Goal: Transaction & Acquisition: Purchase product/service

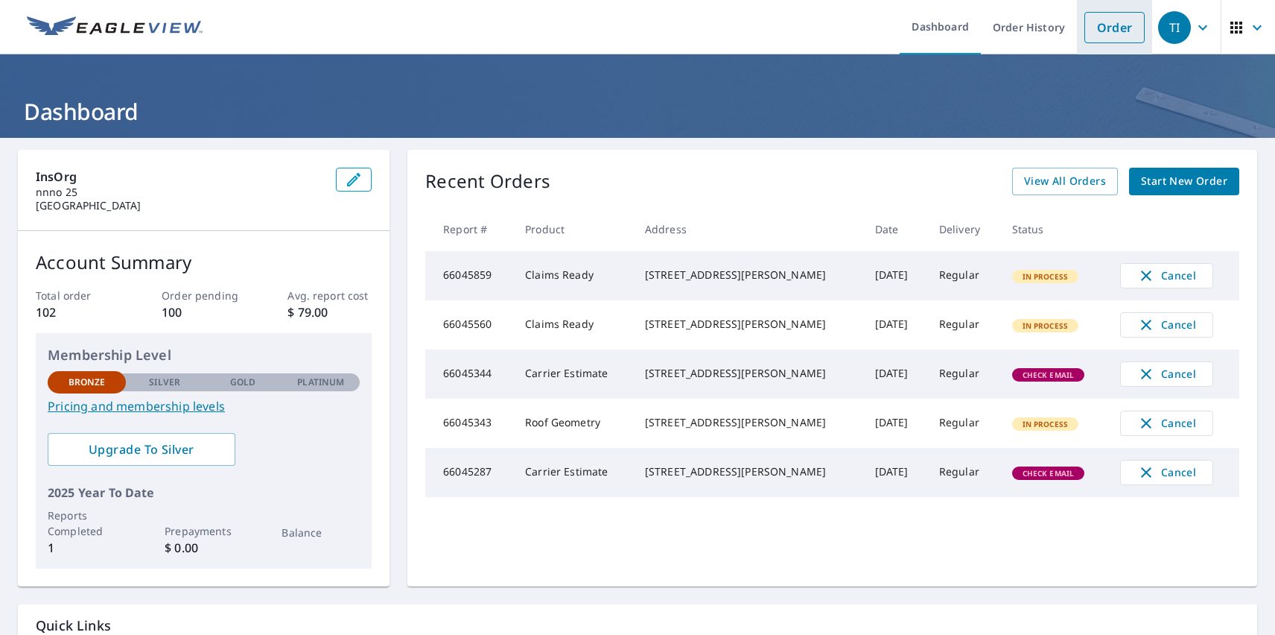
click at [1103, 27] on link "Order" at bounding box center [1115, 27] width 60 height 31
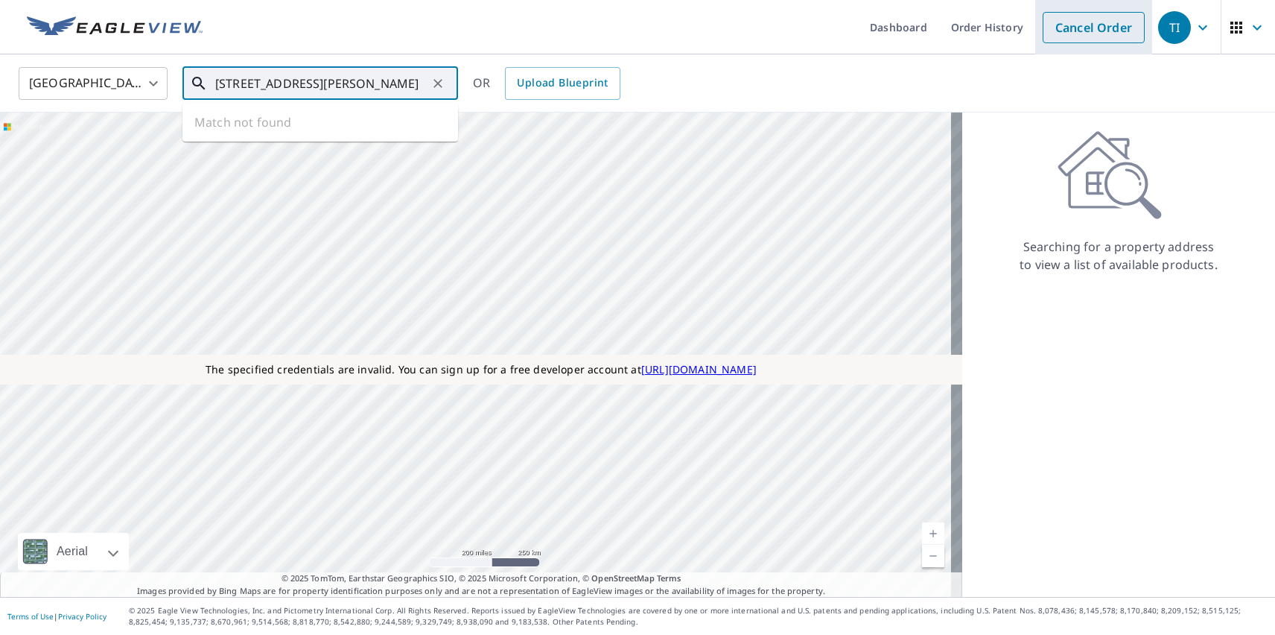
type input "[STREET_ADDRESS][PERSON_NAME]"
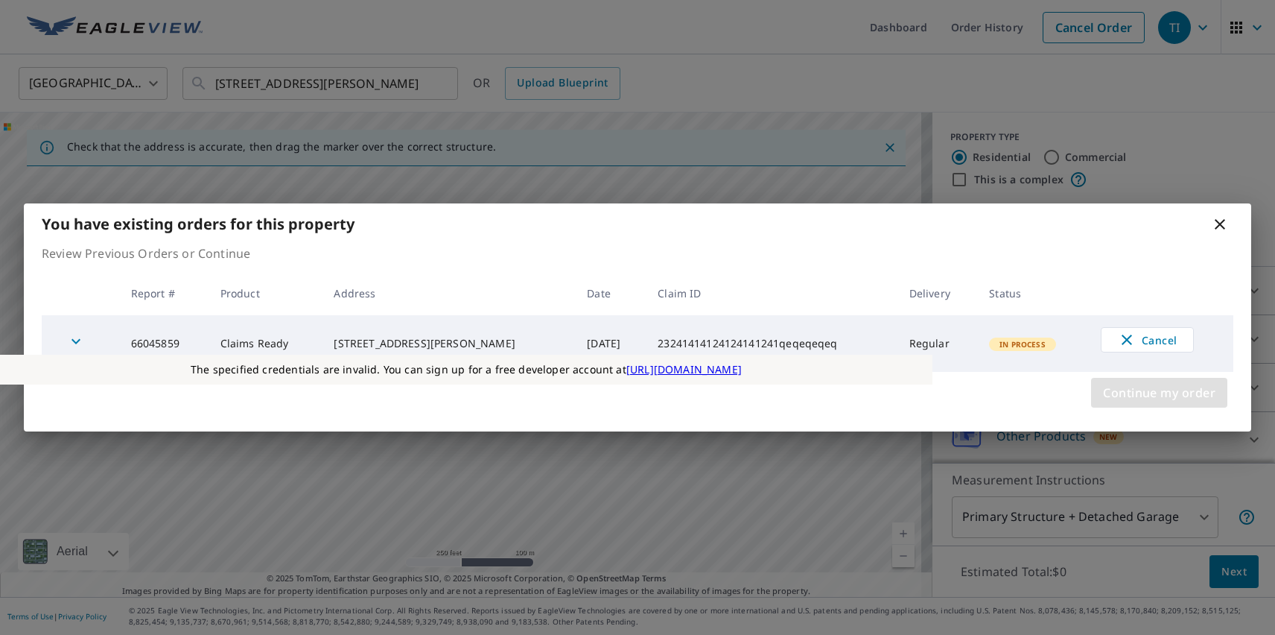
click at [1159, 393] on span "Continue my order" at bounding box center [1159, 392] width 112 height 21
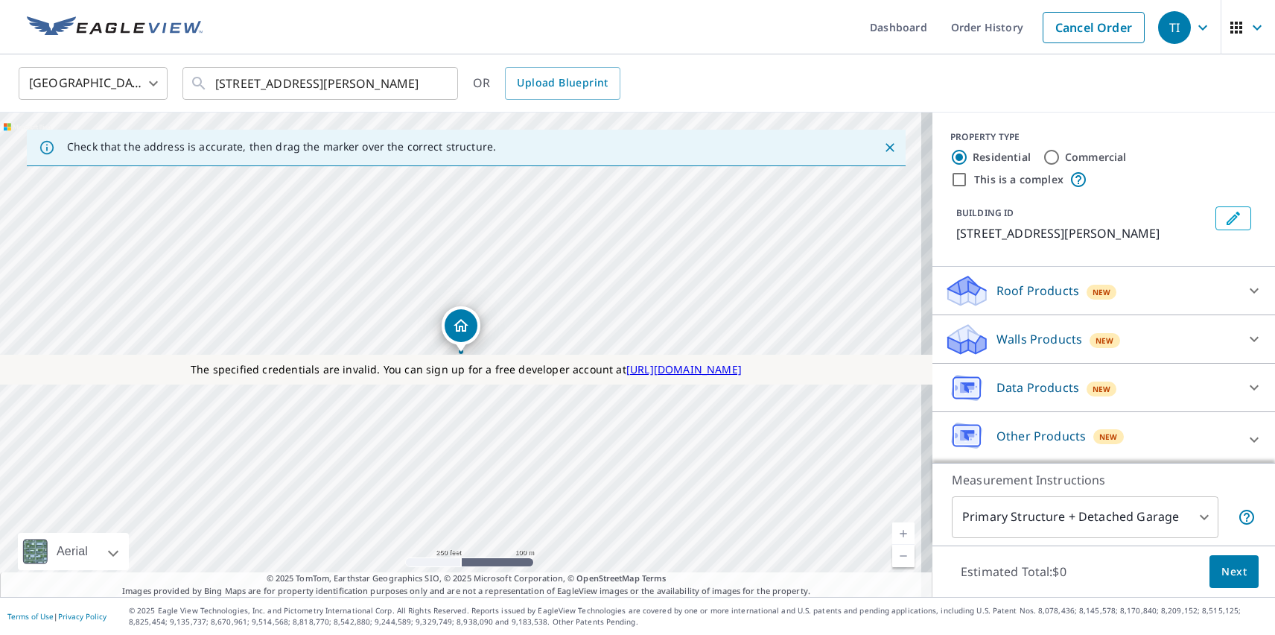
click at [1025, 291] on p "Roof Products" at bounding box center [1038, 291] width 83 height 18
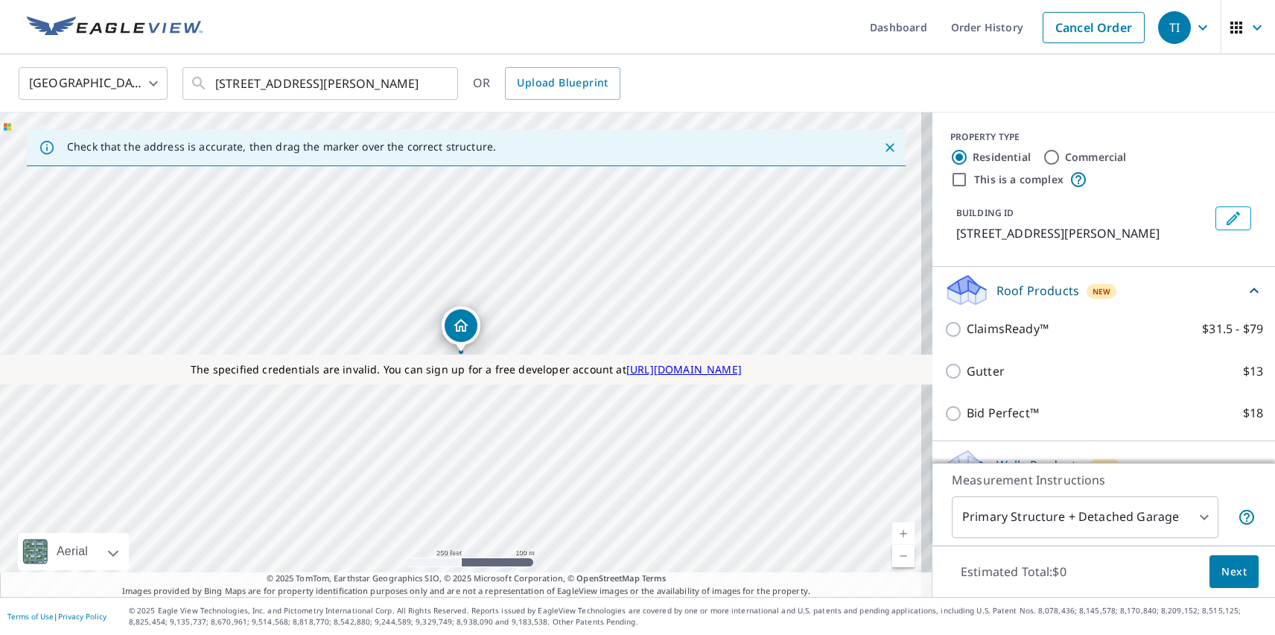
click at [997, 329] on p "ClaimsReady™" at bounding box center [1008, 329] width 82 height 19
click at [967, 329] on input "ClaimsReady™ $31.5 - $79" at bounding box center [956, 329] width 22 height 18
checkbox input "true"
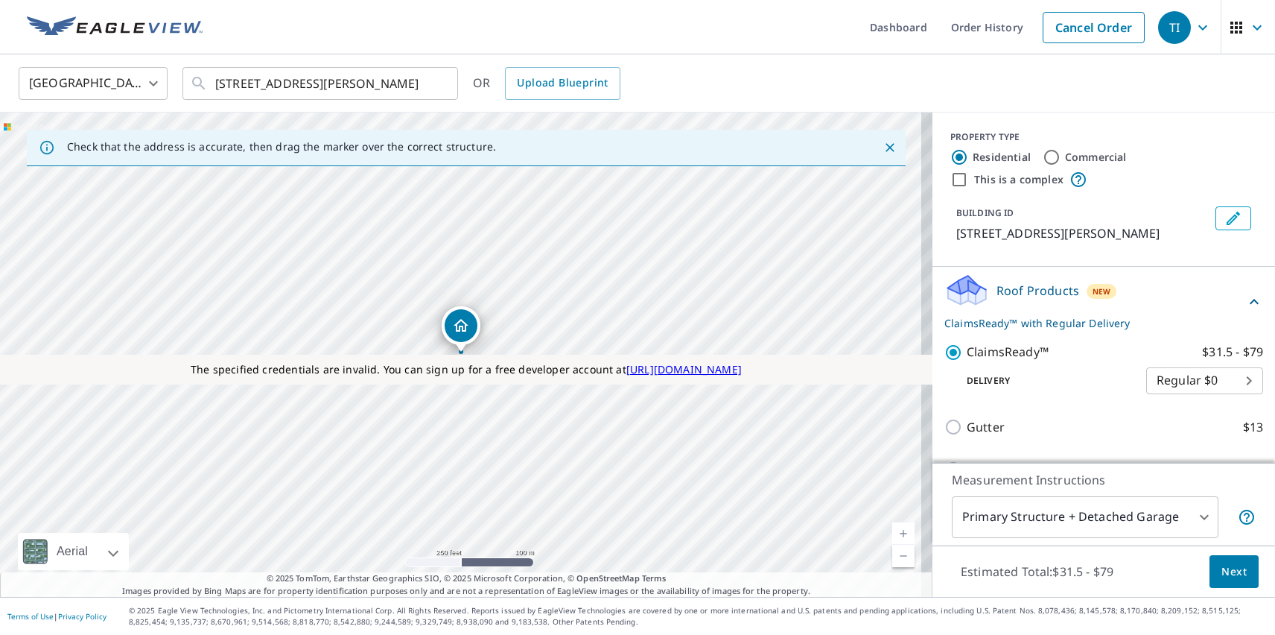
click at [1223, 571] on span "Next" at bounding box center [1234, 571] width 25 height 19
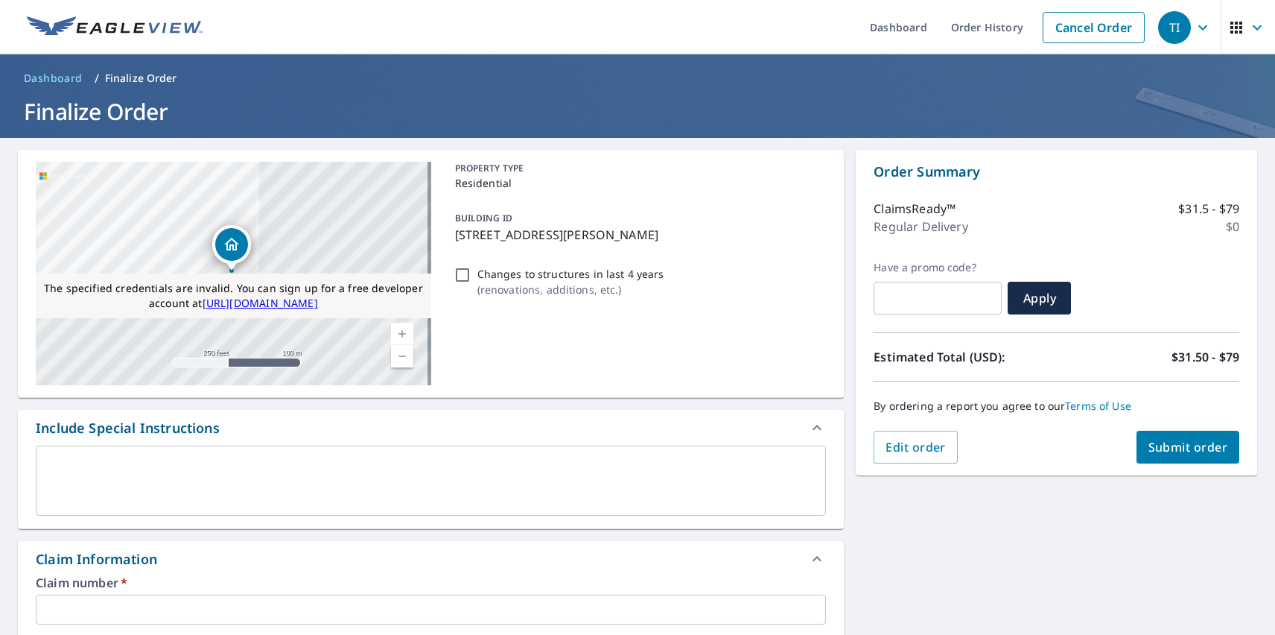
click at [1176, 447] on span "Submit order" at bounding box center [1189, 447] width 80 height 16
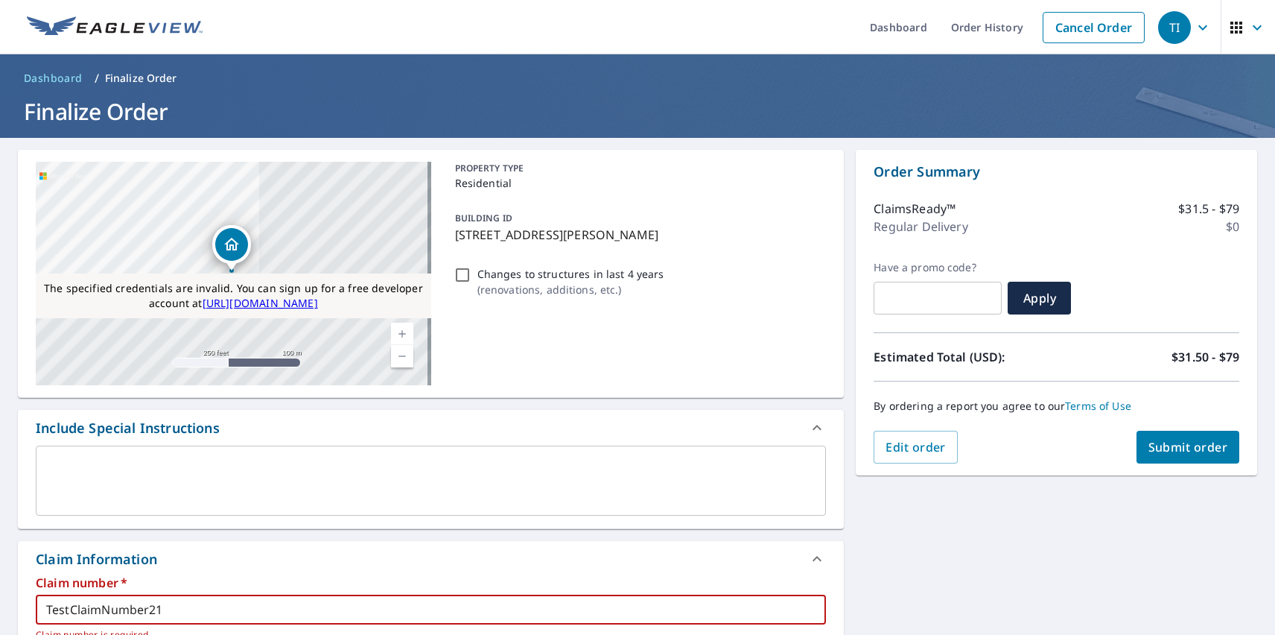
type input "TestClaimNumber21"
click at [1176, 447] on span "Submit order" at bounding box center [1189, 447] width 80 height 16
click at [1164, 27] on div "TI" at bounding box center [1174, 27] width 33 height 33
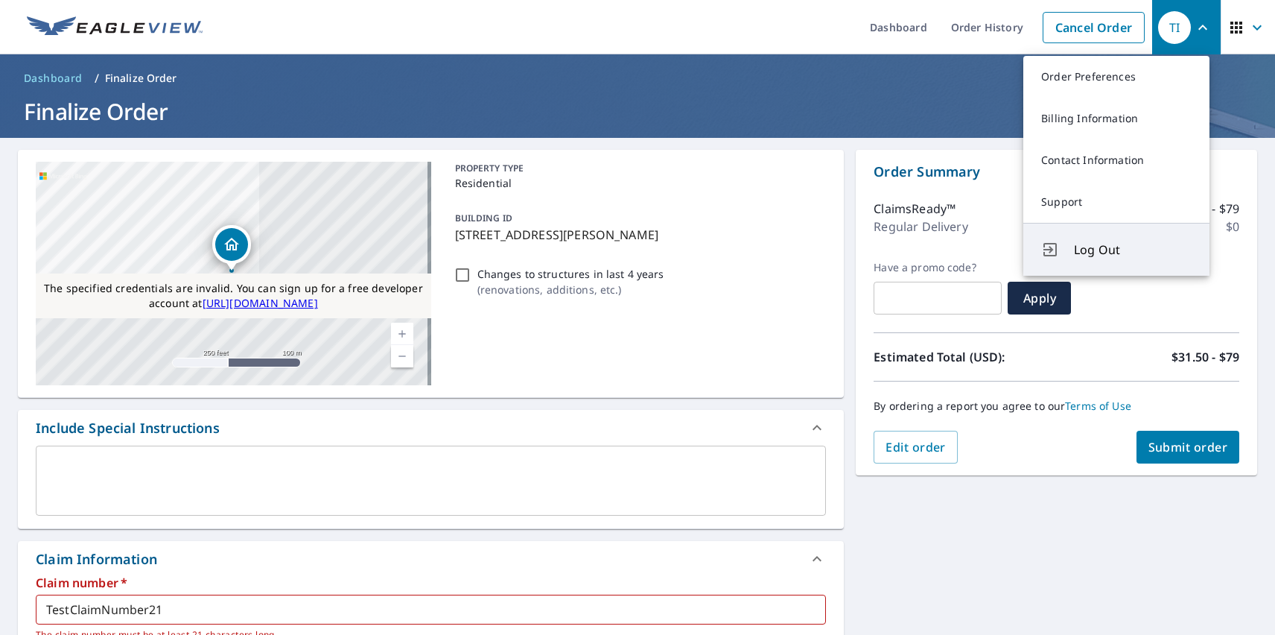
click at [1133, 250] on span "Log Out" at bounding box center [1133, 250] width 118 height 18
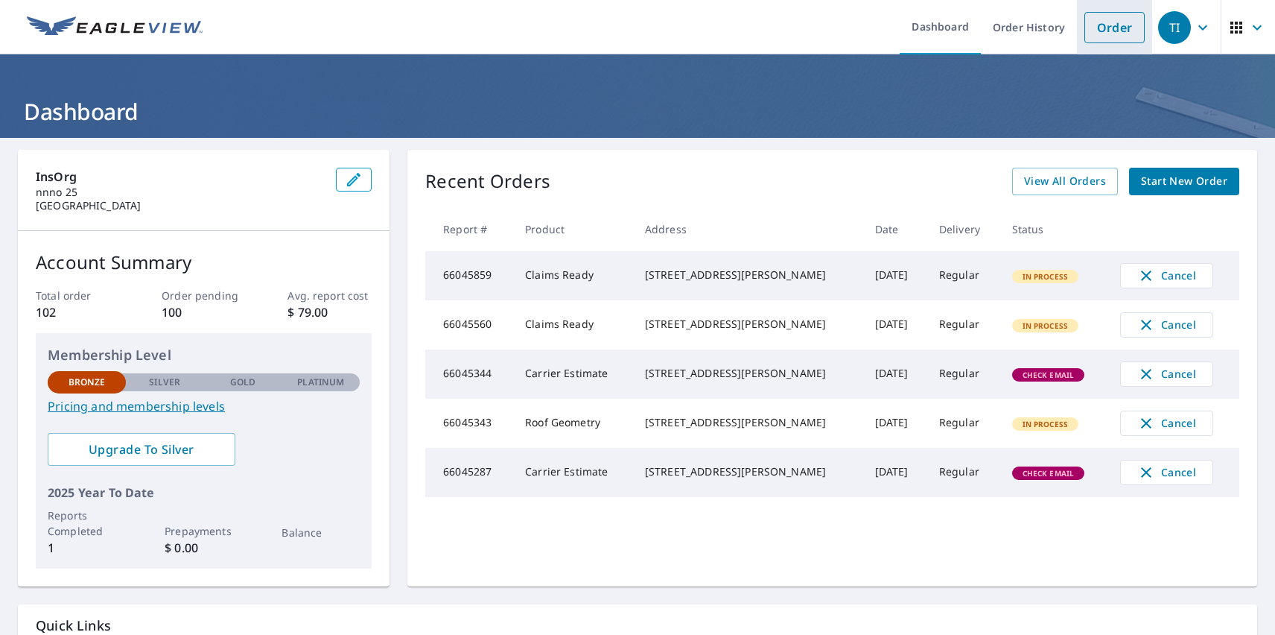
click at [1103, 27] on link "Order" at bounding box center [1115, 27] width 60 height 31
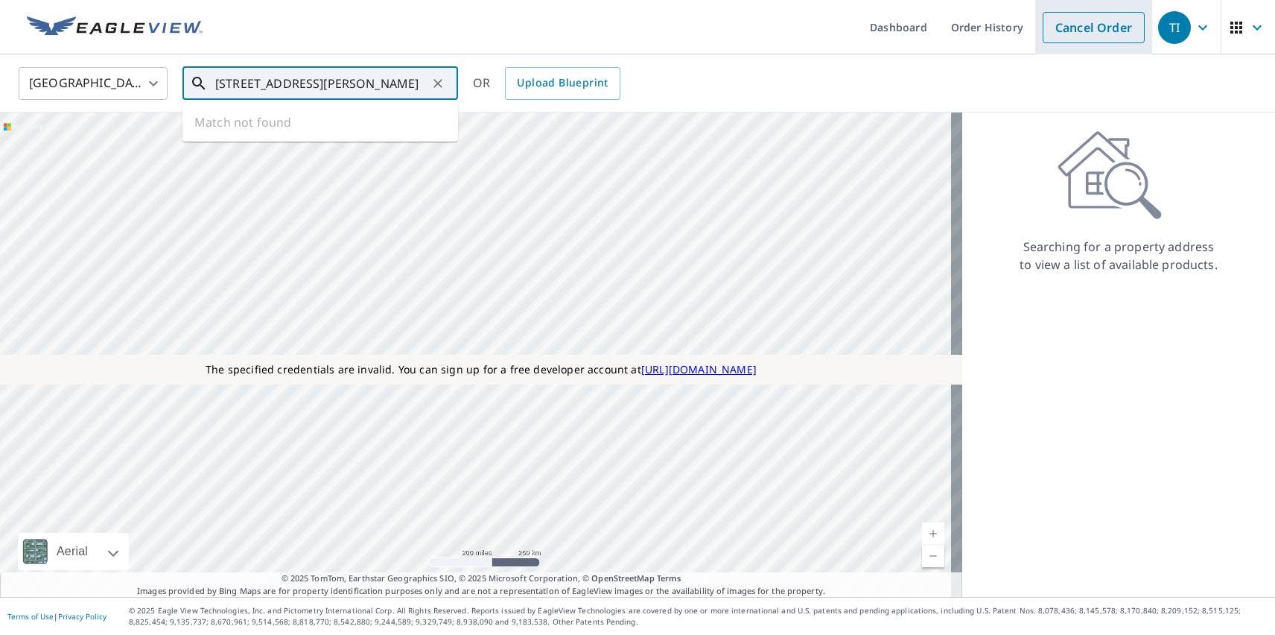
type input "[STREET_ADDRESS][PERSON_NAME]"
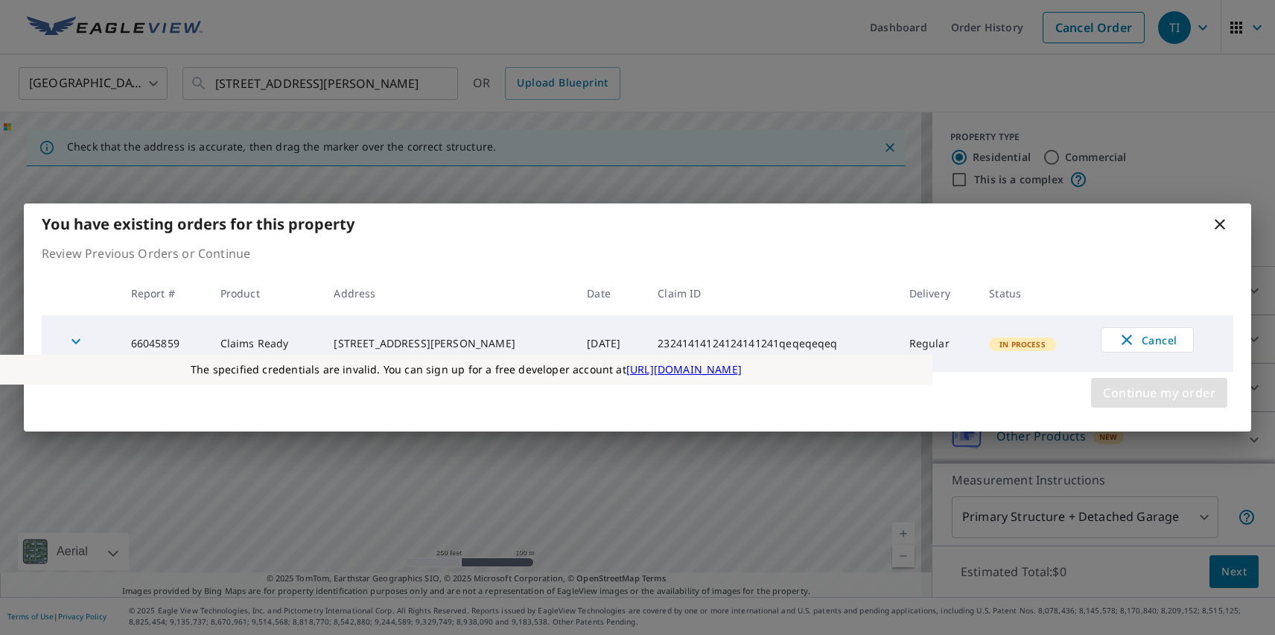
click at [1159, 393] on span "Continue my order" at bounding box center [1159, 392] width 112 height 21
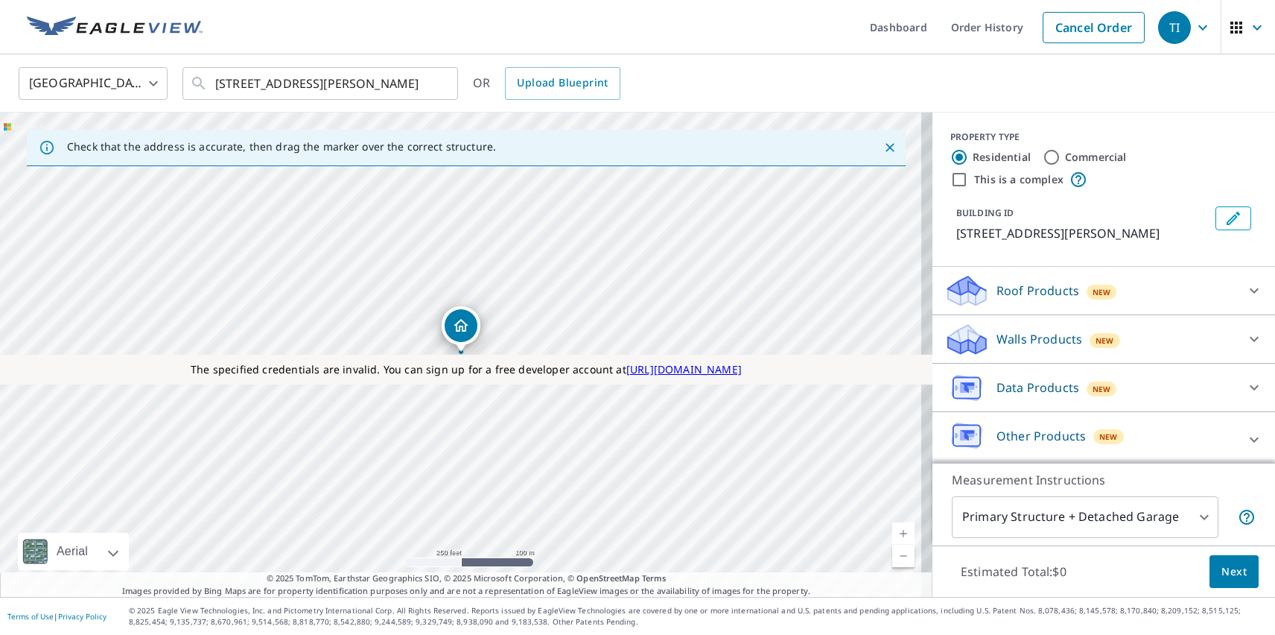
click at [1025, 291] on p "Roof Products" at bounding box center [1038, 291] width 83 height 18
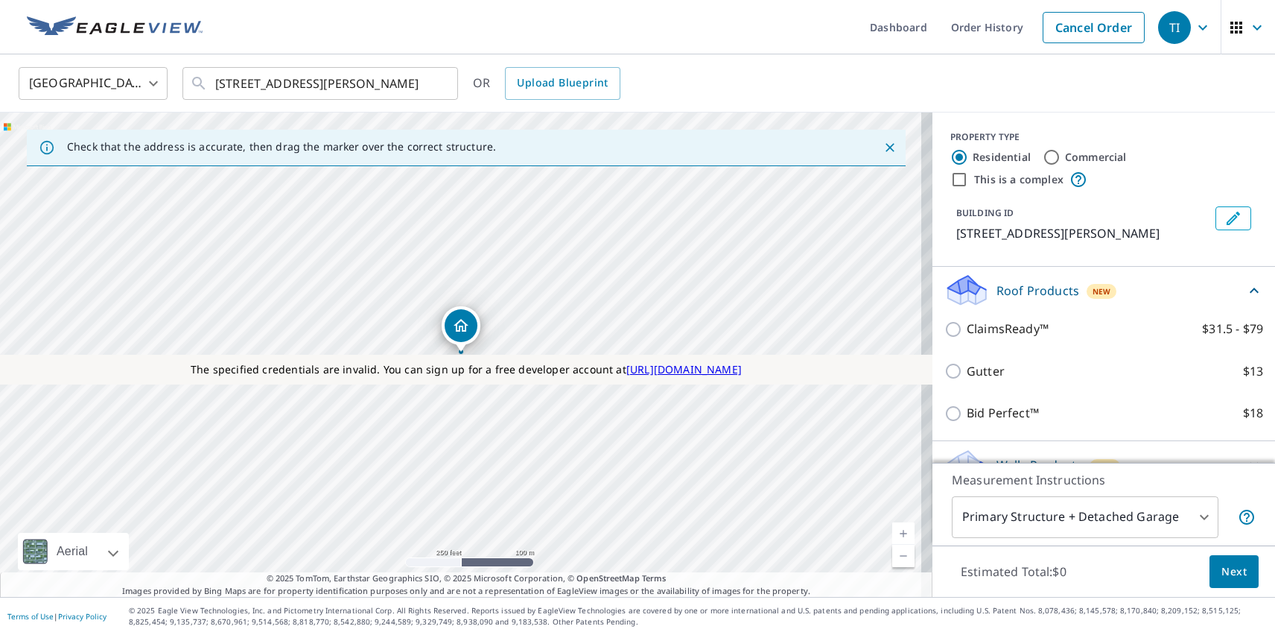
click at [974, 371] on p "Gutter" at bounding box center [986, 371] width 38 height 19
click at [967, 371] on input "Gutter $13" at bounding box center [956, 371] width 22 height 18
checkbox input "true"
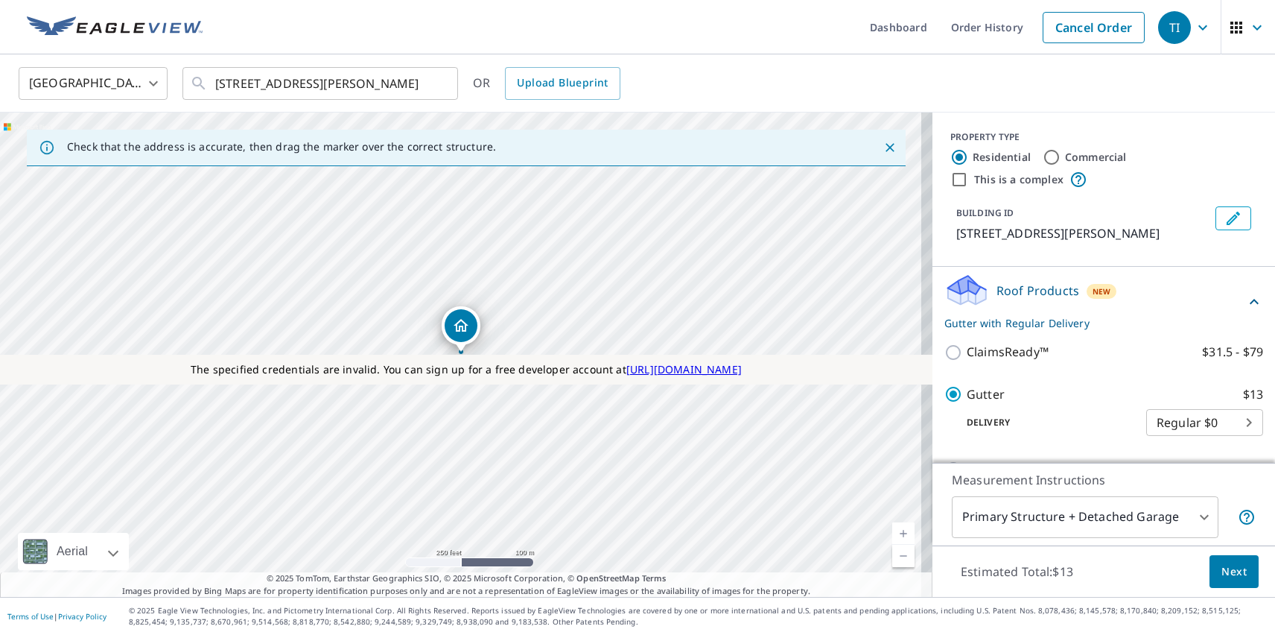
click at [1223, 571] on span "Next" at bounding box center [1234, 571] width 25 height 19
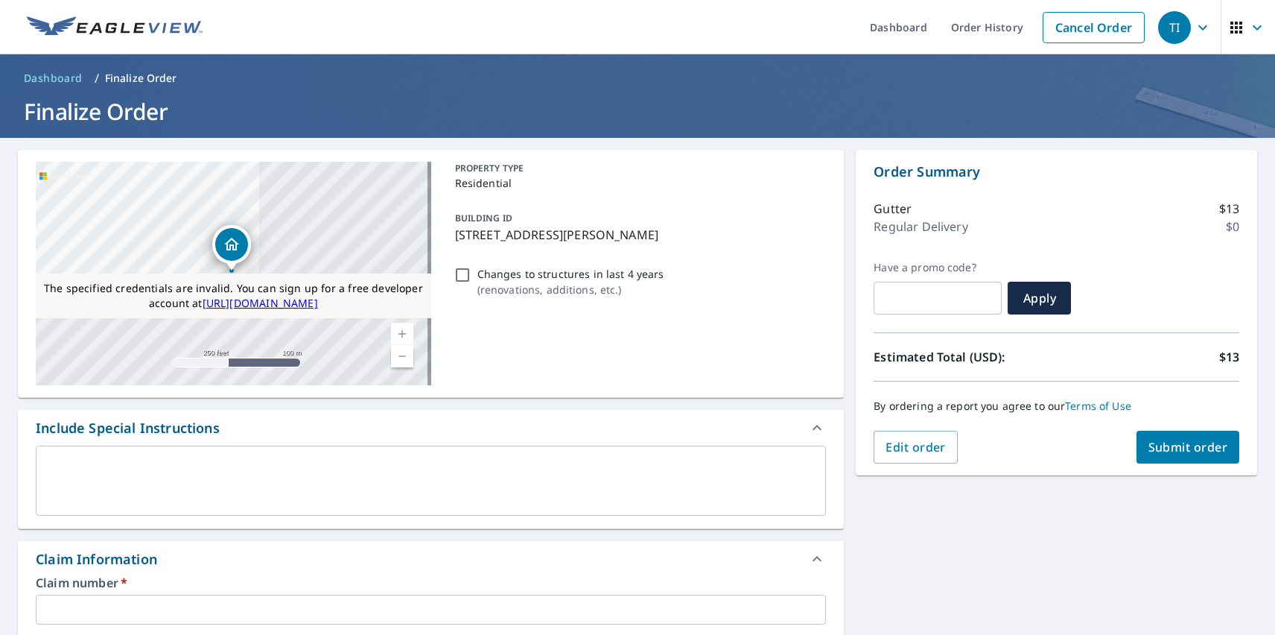
click at [1176, 447] on span "Submit order" at bounding box center [1189, 447] width 80 height 16
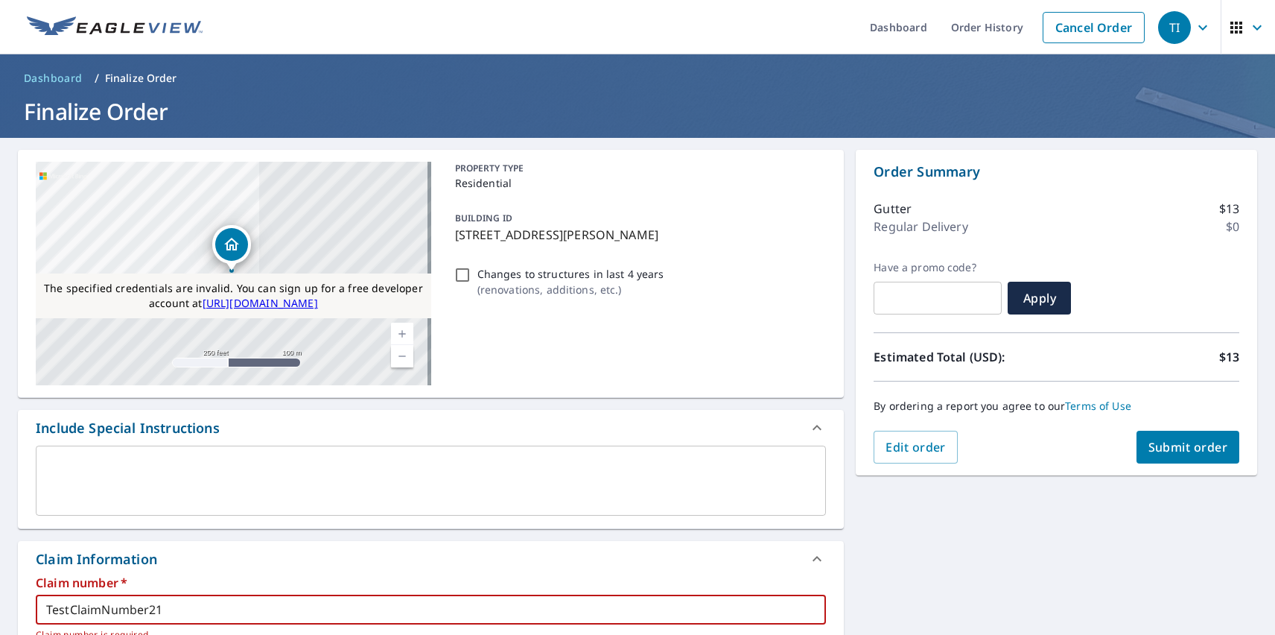
click at [1176, 447] on span "Submit order" at bounding box center [1189, 447] width 80 height 16
type input "TestClaimNumber21Testabcdefghij12345678910"
type input "Test Claim 1234"
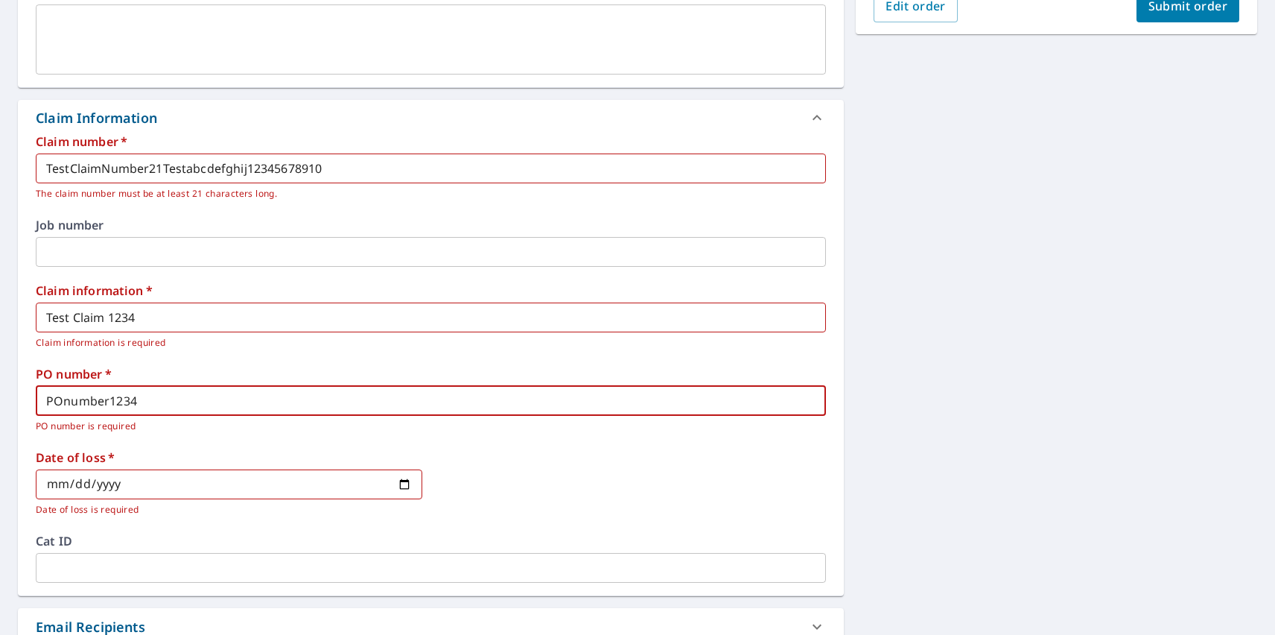
type input "POnumber1234"
type input "[DATE]"
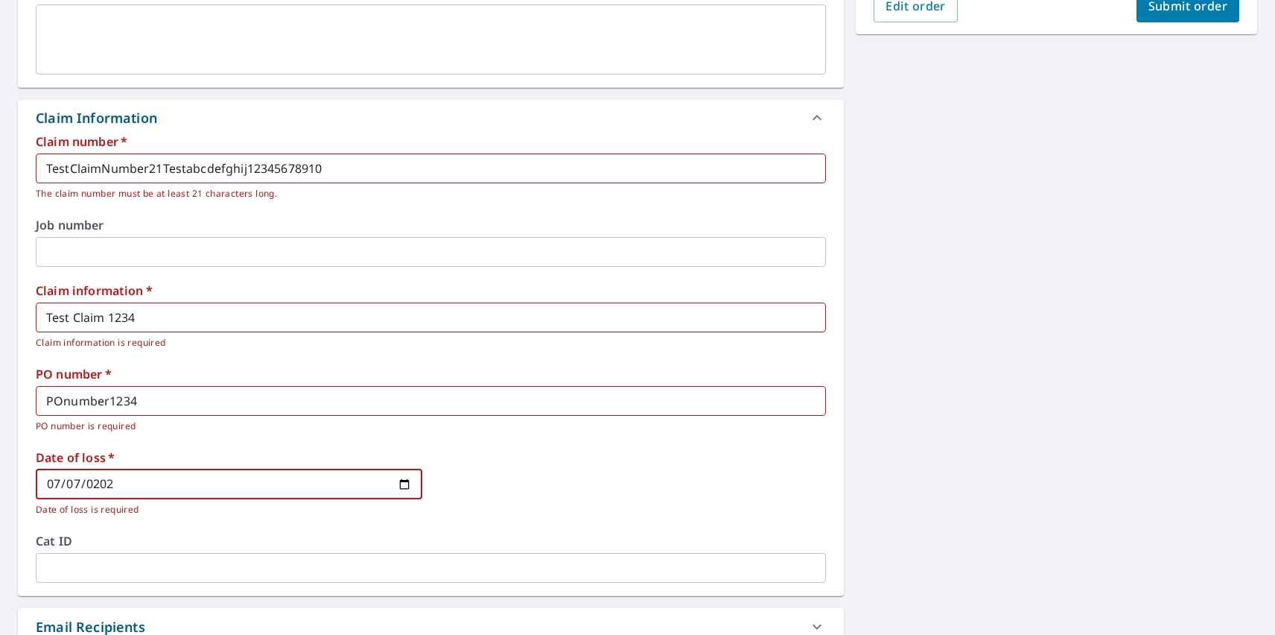
click at [1176, 11] on span "Submit order" at bounding box center [1189, 6] width 80 height 16
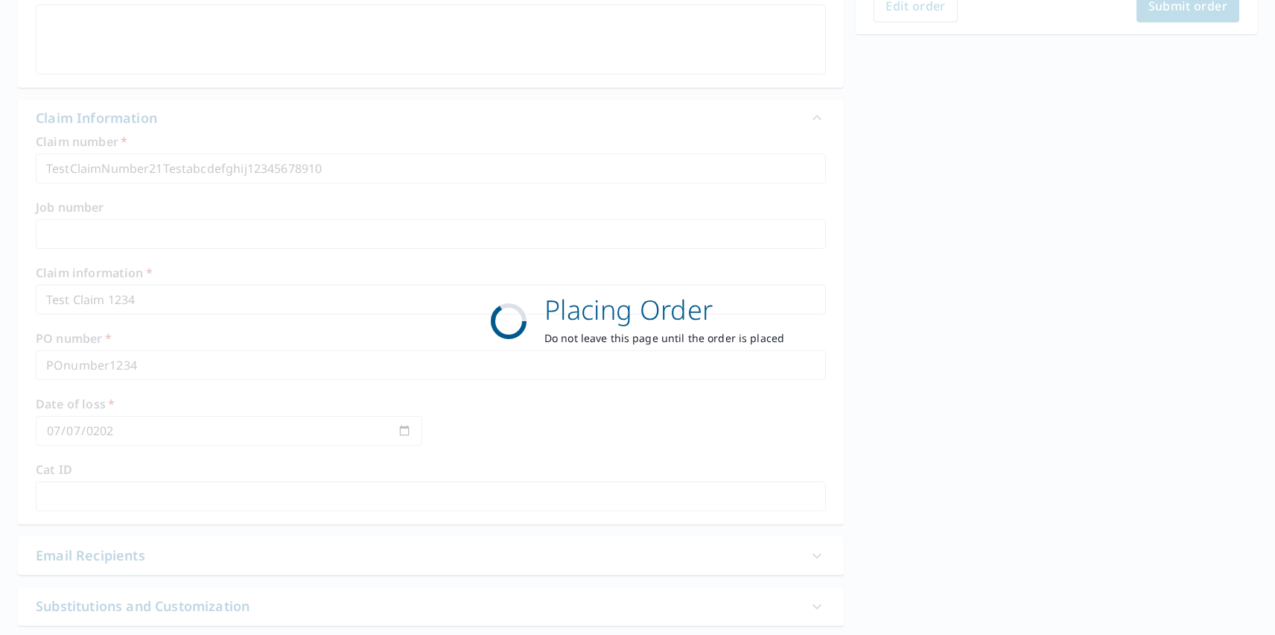
scroll to position [0, 0]
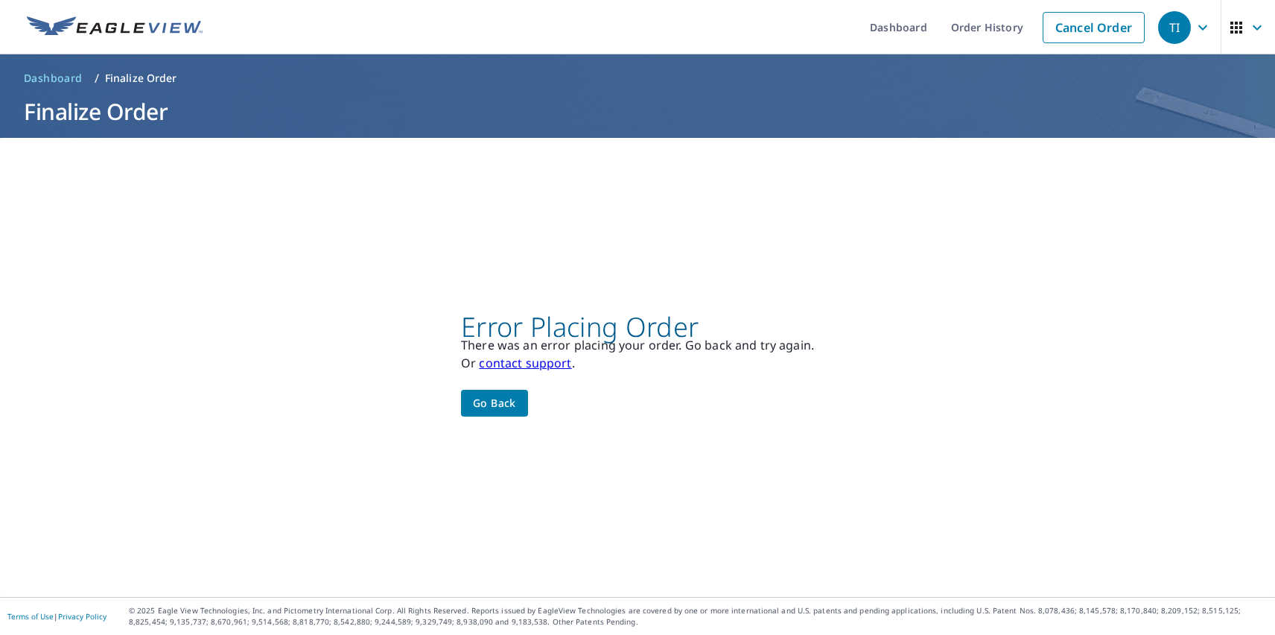
click at [1164, 27] on div "TI" at bounding box center [1174, 27] width 33 height 33
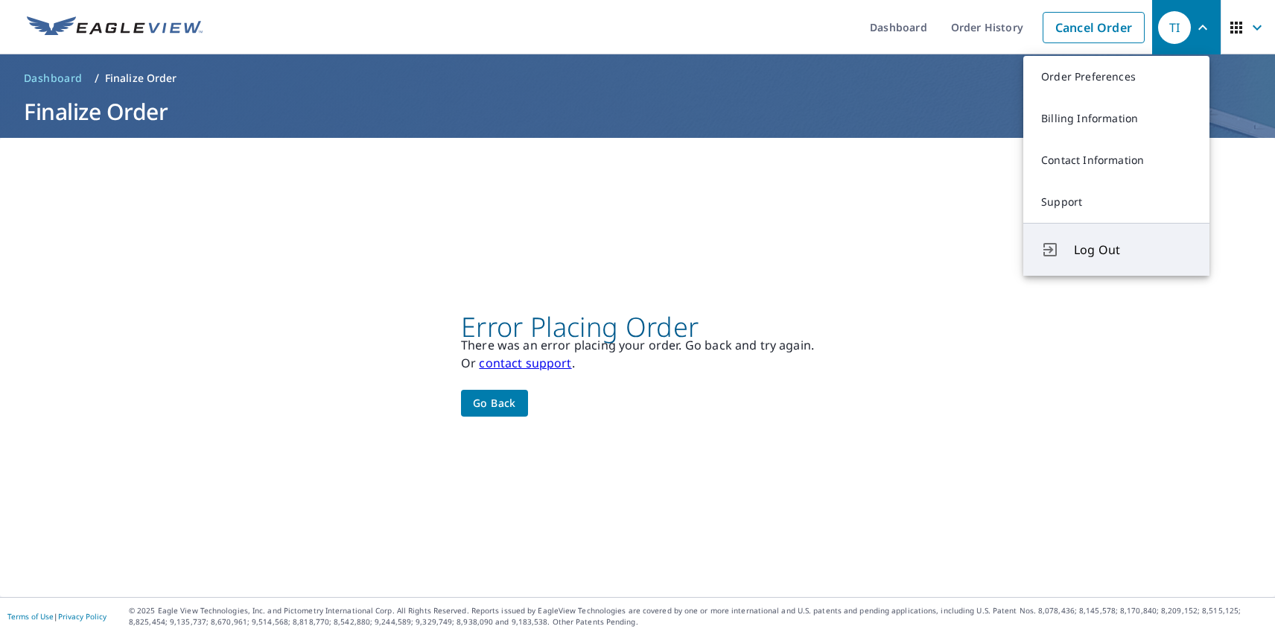
click at [1133, 250] on span "Log Out" at bounding box center [1133, 250] width 118 height 18
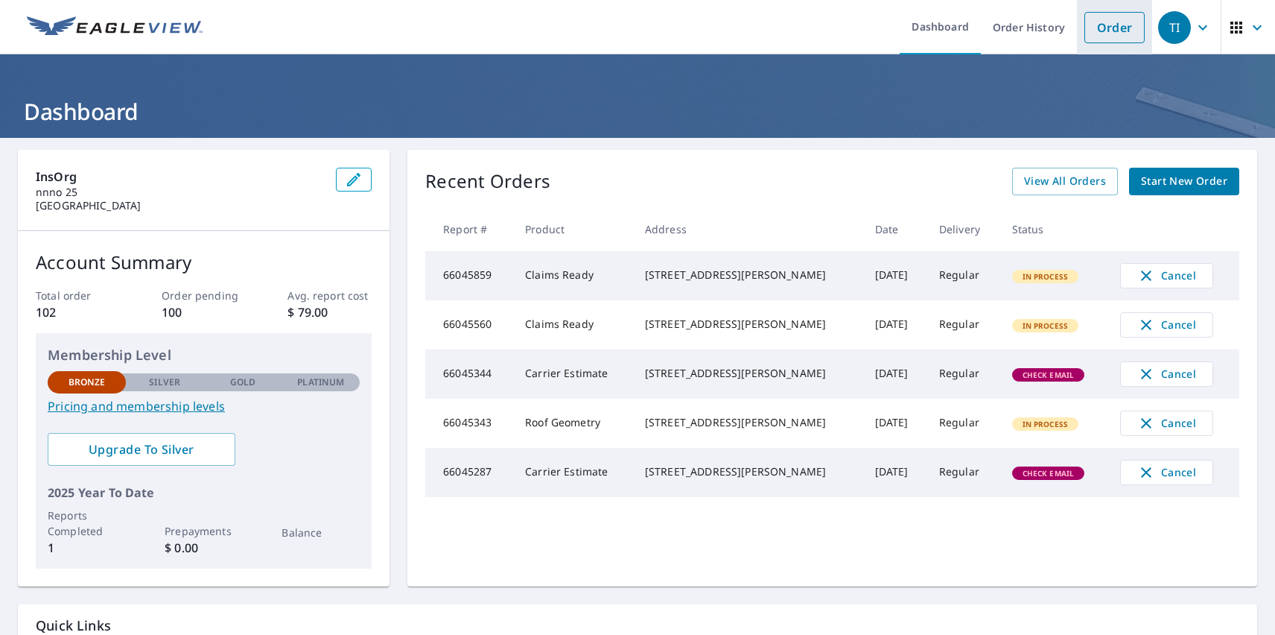
click at [1103, 27] on link "Order" at bounding box center [1115, 27] width 60 height 31
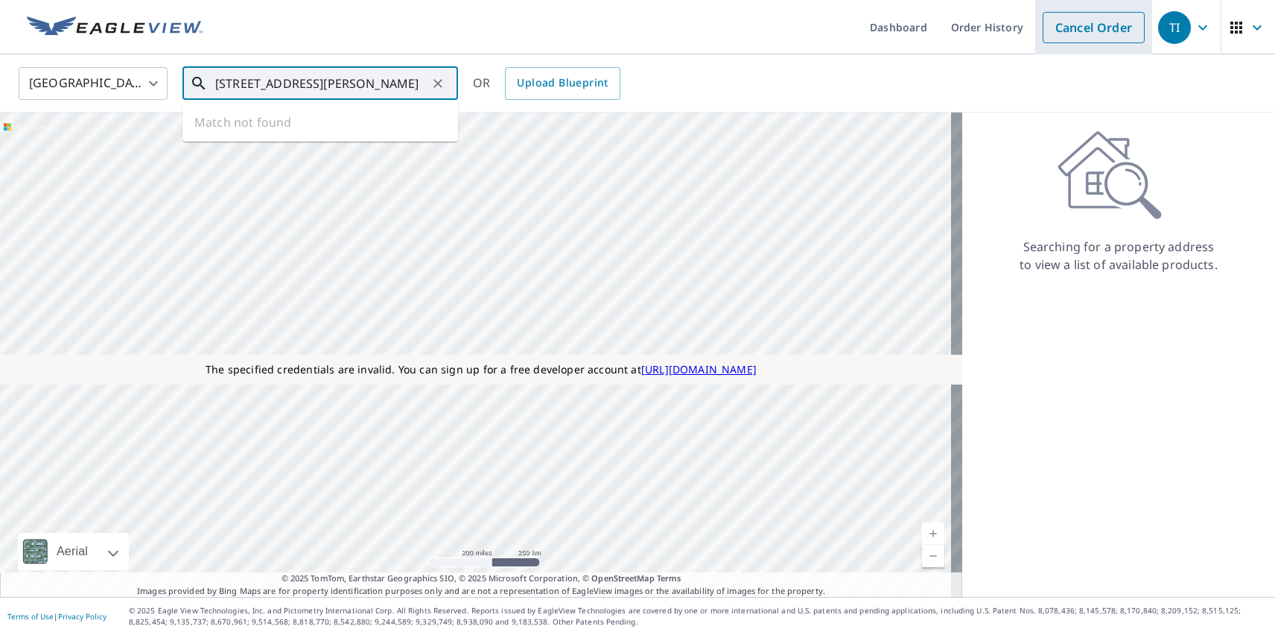
type input "[STREET_ADDRESS][PERSON_NAME]"
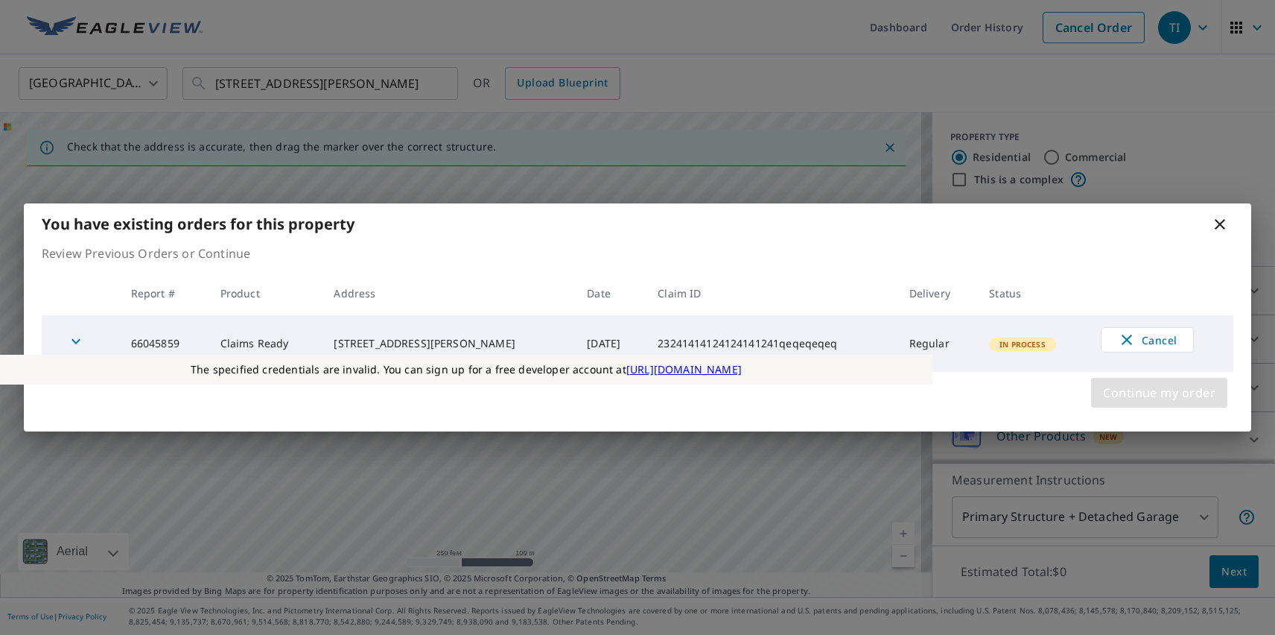
click at [1159, 393] on span "Continue my order" at bounding box center [1159, 392] width 112 height 21
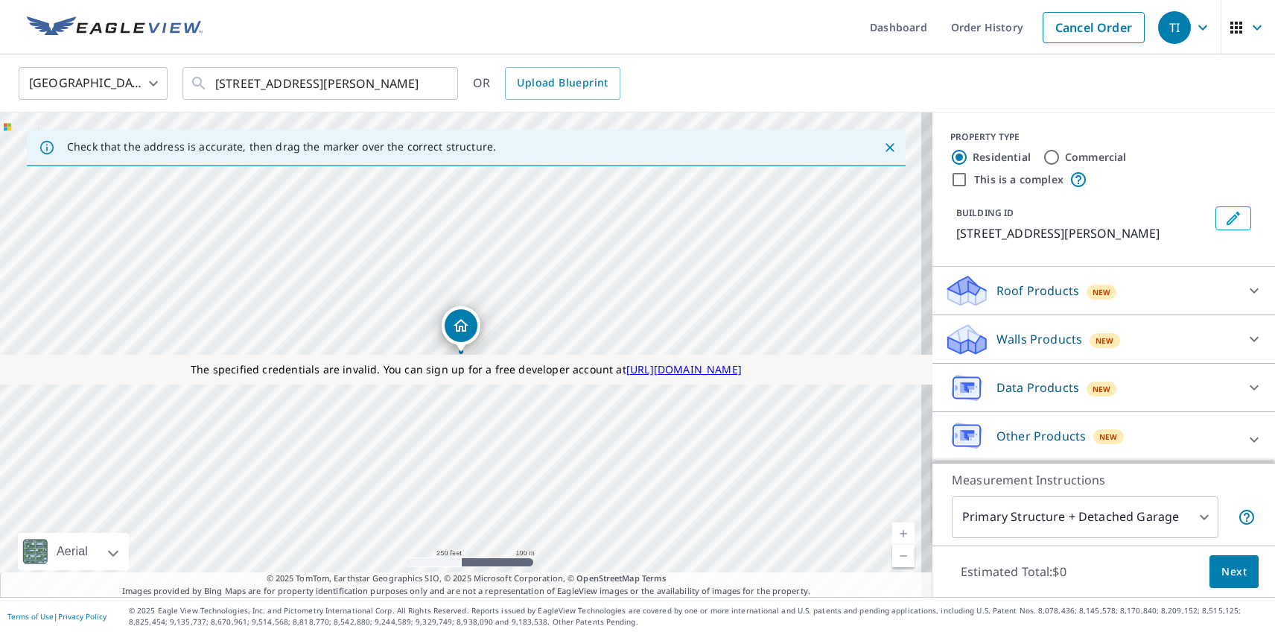
click at [1029, 435] on p "Other Products" at bounding box center [1041, 436] width 89 height 18
click at [1025, 291] on p "Roof Products" at bounding box center [1038, 291] width 83 height 18
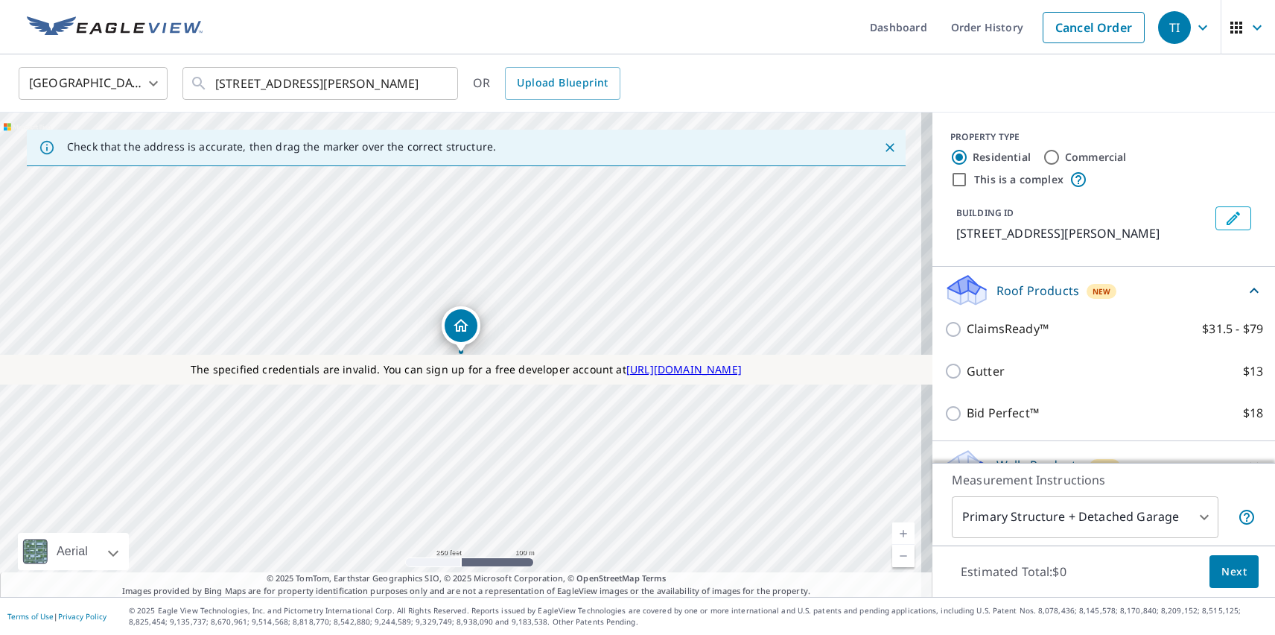
click at [1098, 598] on label "Roof Geometry $15" at bounding box center [1115, 607] width 296 height 19
click at [967, 599] on input "Roof Geometry $15" at bounding box center [956, 608] width 22 height 18
checkbox input "true"
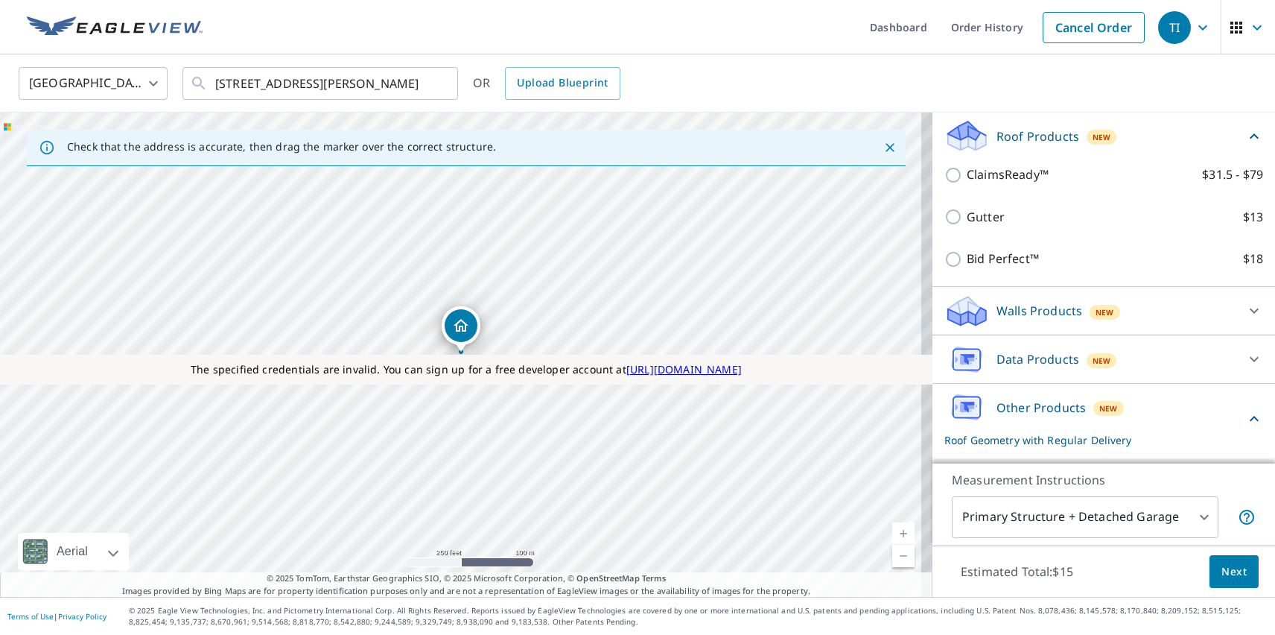
click at [1001, 535] on p "Carrier Estimate" at bounding box center [1013, 544] width 93 height 19
click at [967, 536] on input "Carrier Estimate $0" at bounding box center [956, 545] width 22 height 18
checkbox input "true"
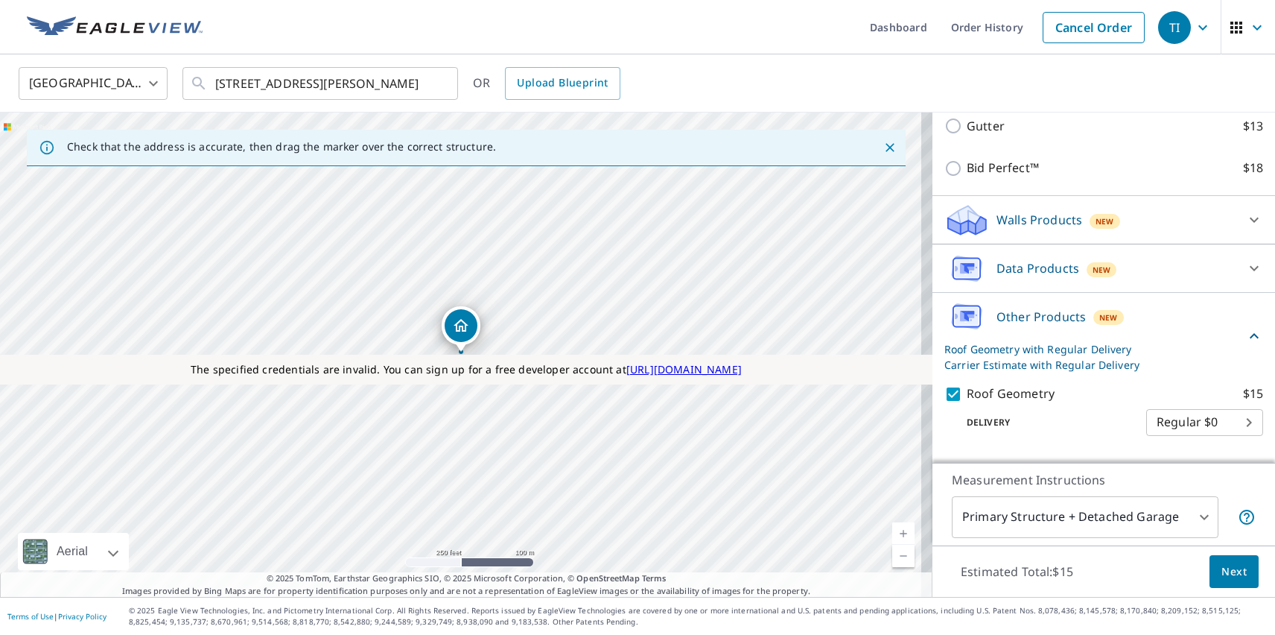
click at [1223, 571] on span "Next" at bounding box center [1234, 571] width 25 height 19
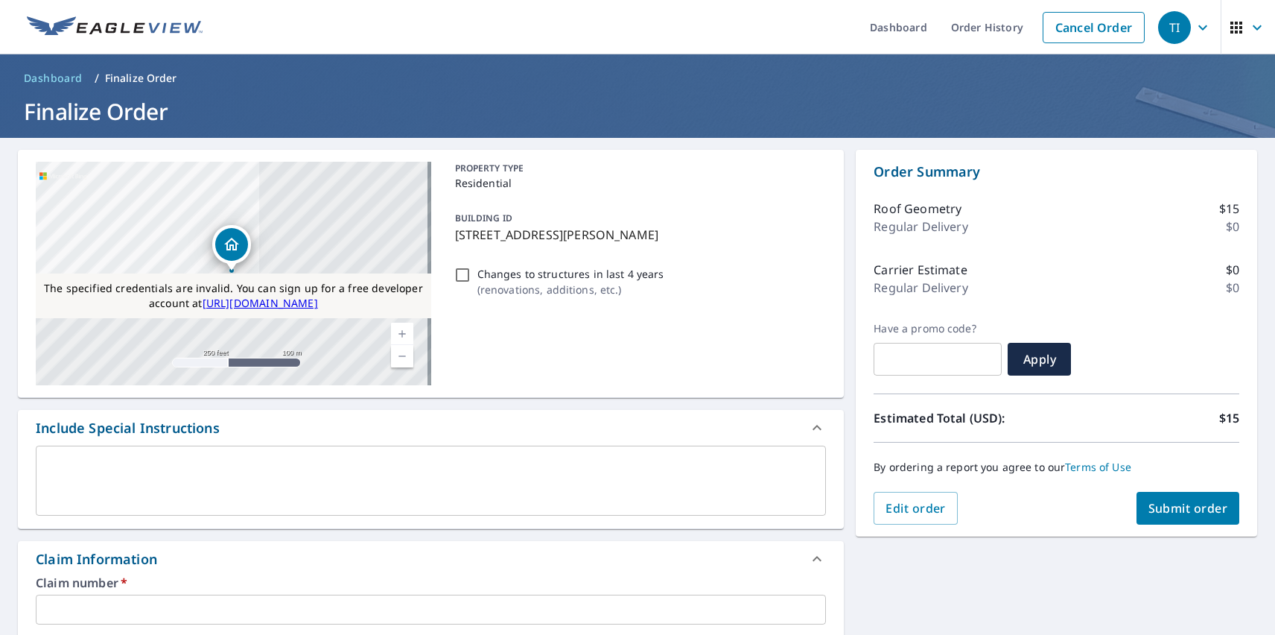
click at [1176, 508] on span "Submit order" at bounding box center [1189, 508] width 80 height 16
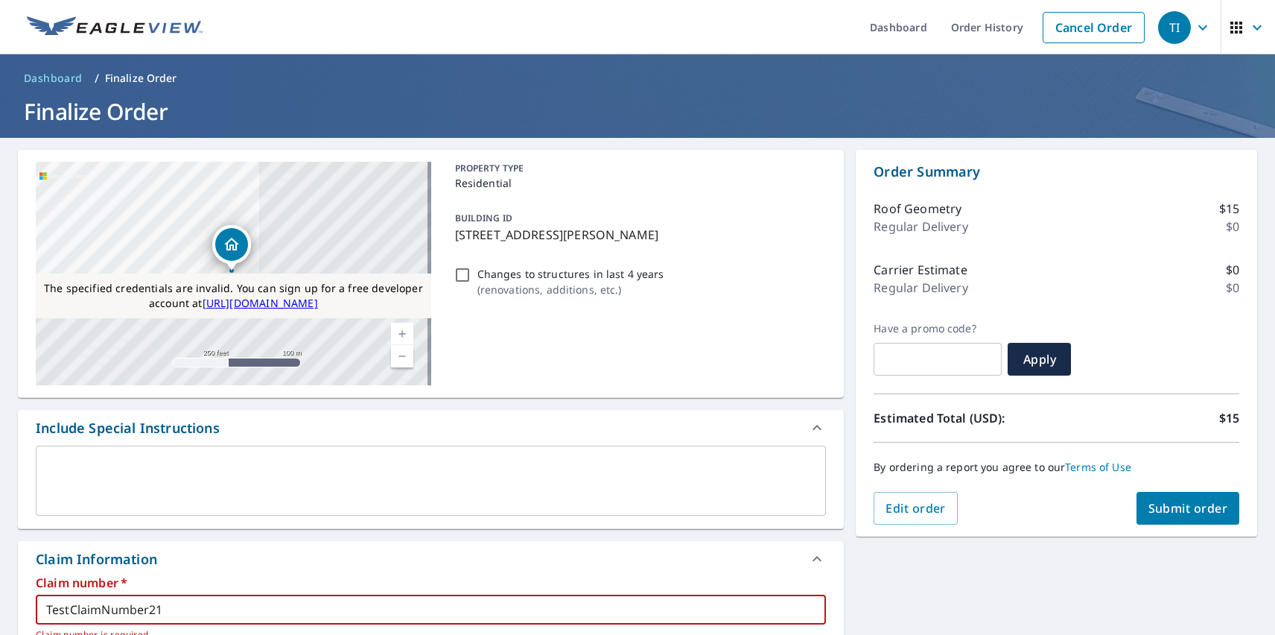
click at [1176, 508] on span "Submit order" at bounding box center [1189, 508] width 80 height 16
type input "TestClaimNumber21Testabcdefghij12345678910"
type input "Test Claim 1234"
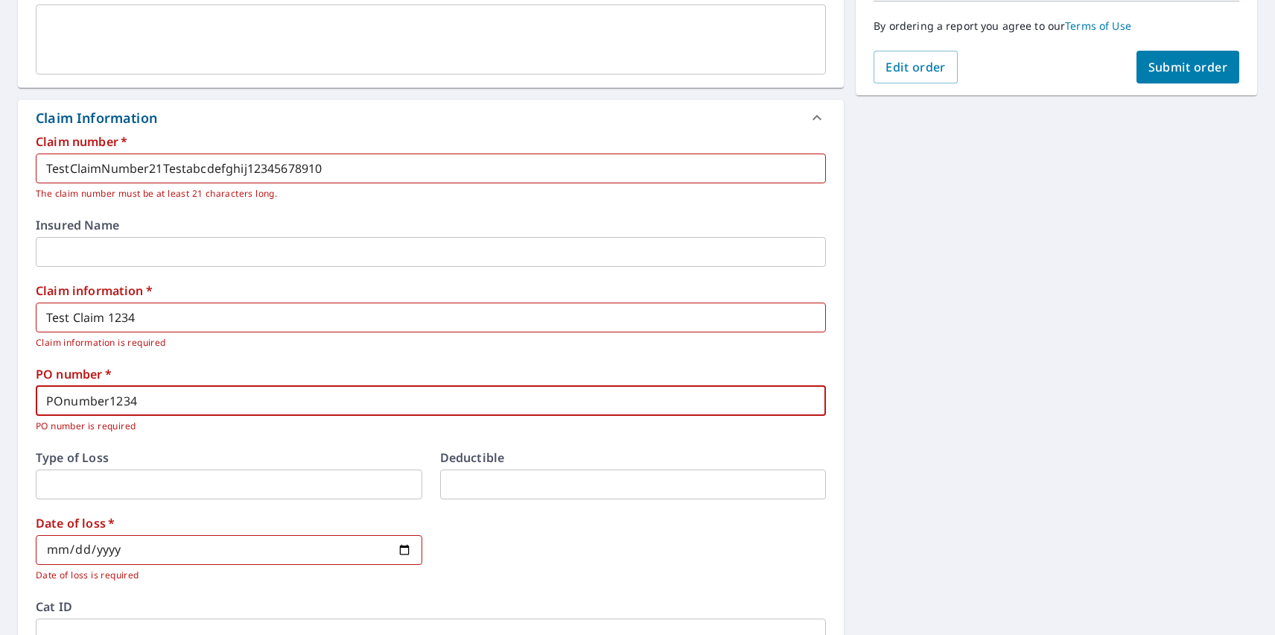
type input "POnumber1234"
type input "[DATE]"
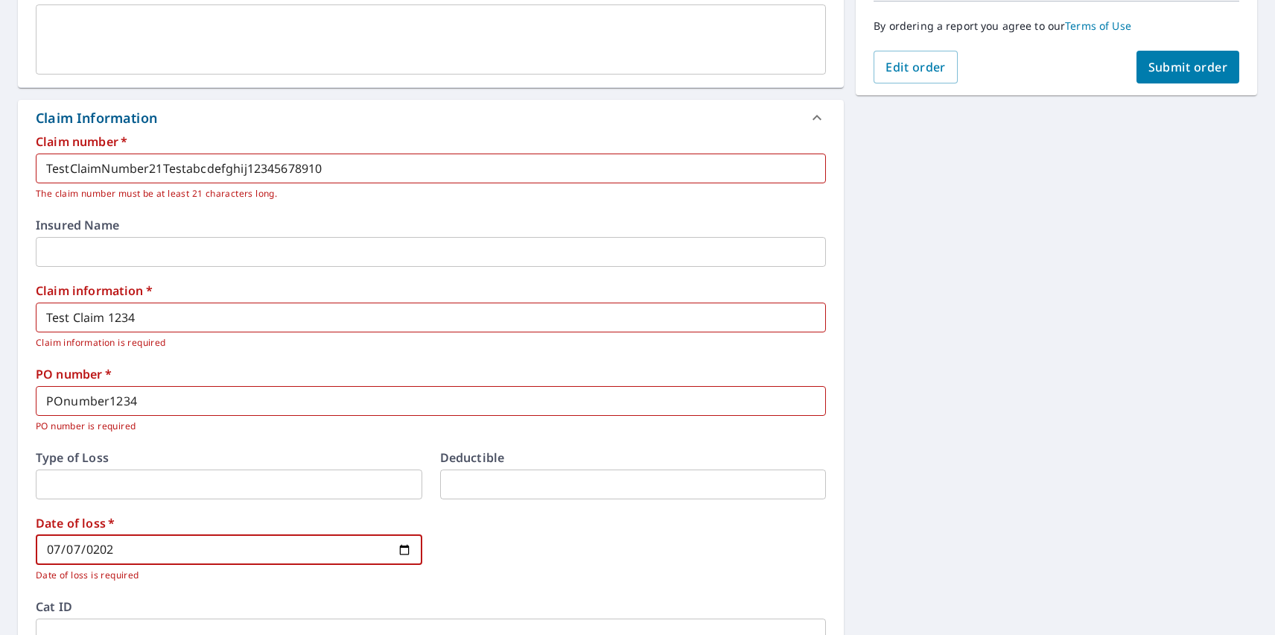
click at [1176, 67] on span "Submit order" at bounding box center [1189, 67] width 80 height 16
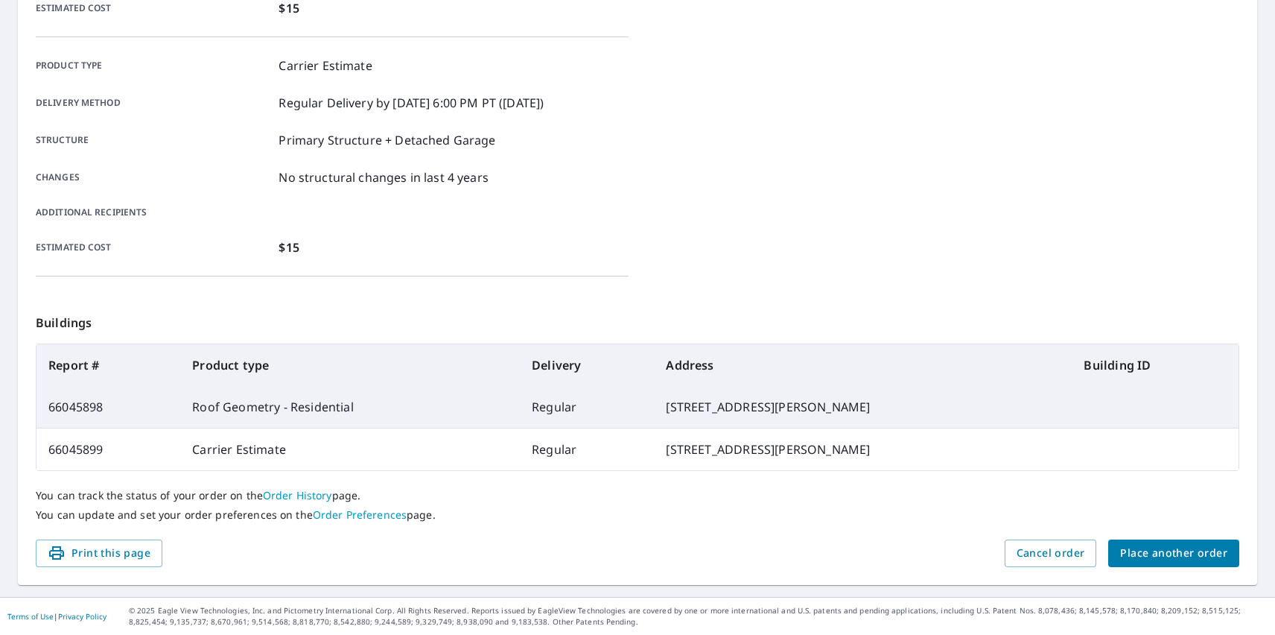
scroll to position [410, 0]
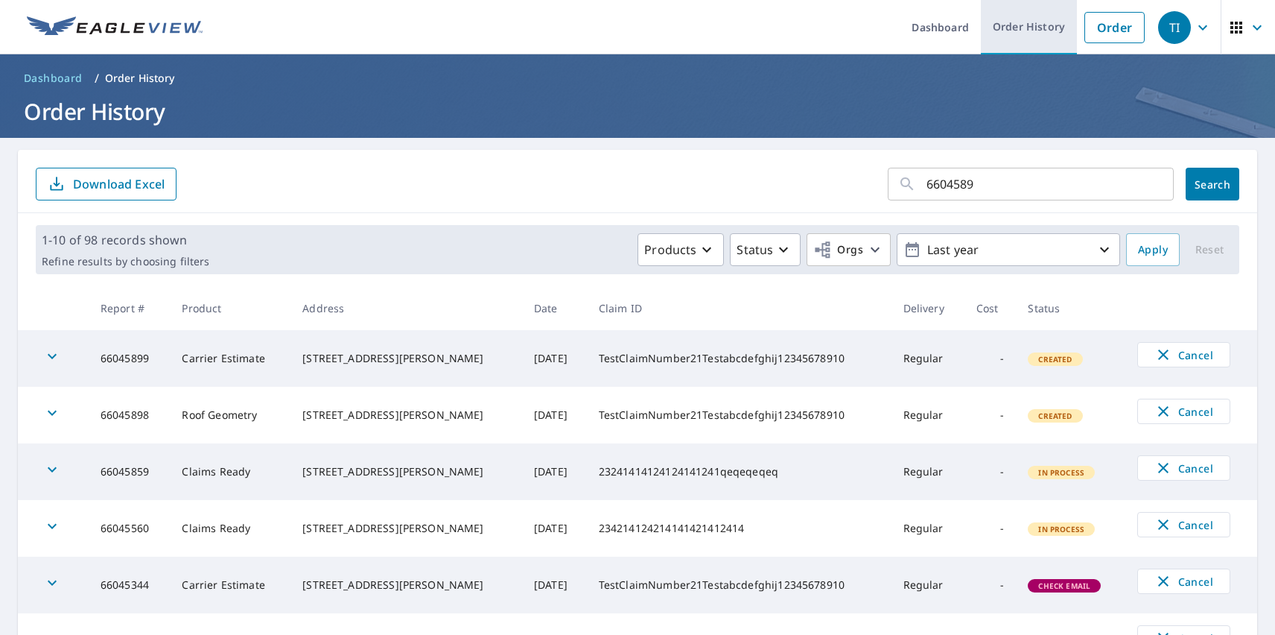
type input "66045898"
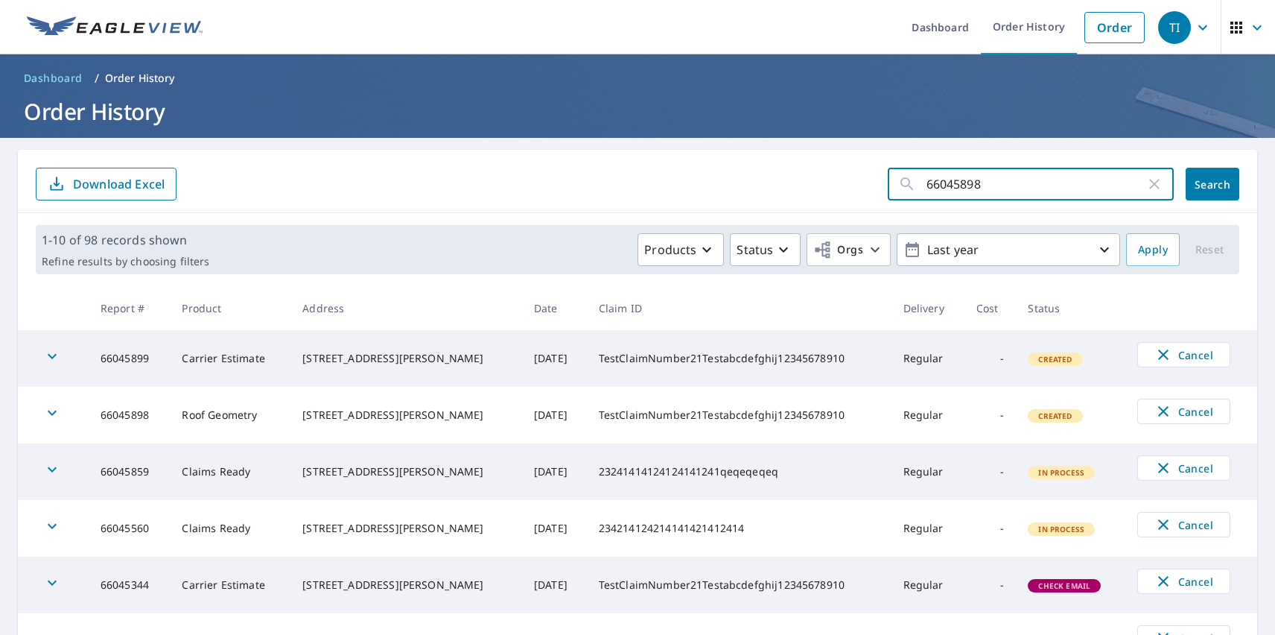
click at [1202, 184] on span "Search" at bounding box center [1213, 184] width 30 height 14
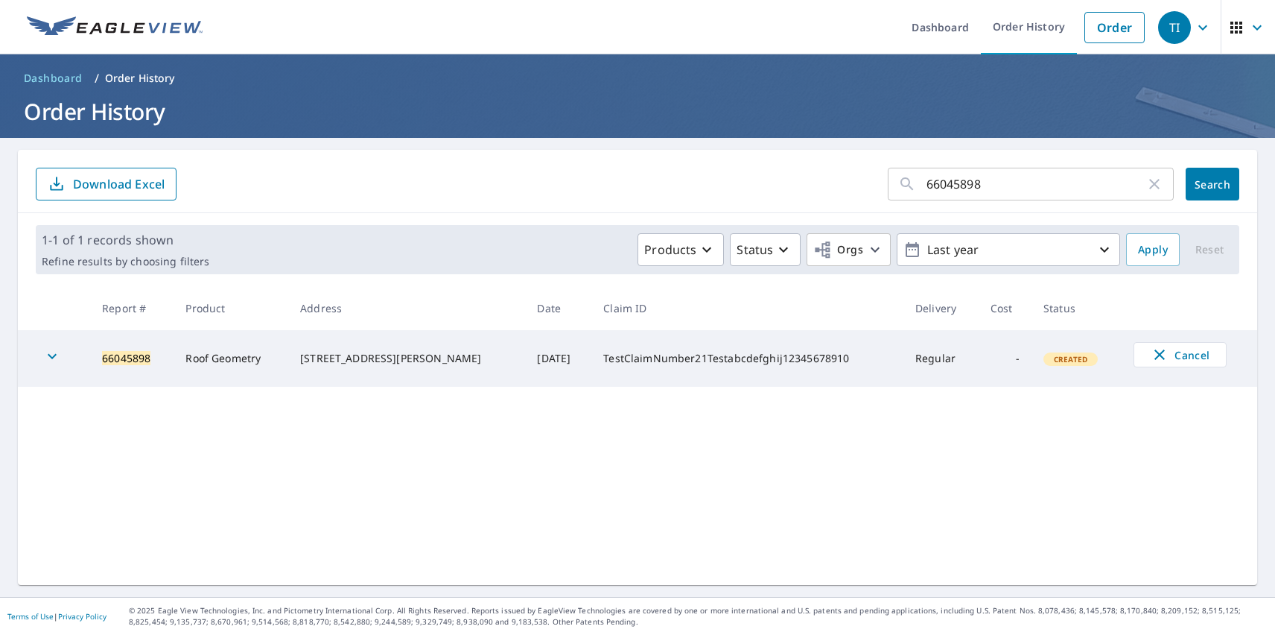
click at [52, 358] on icon "button" at bounding box center [52, 356] width 9 height 5
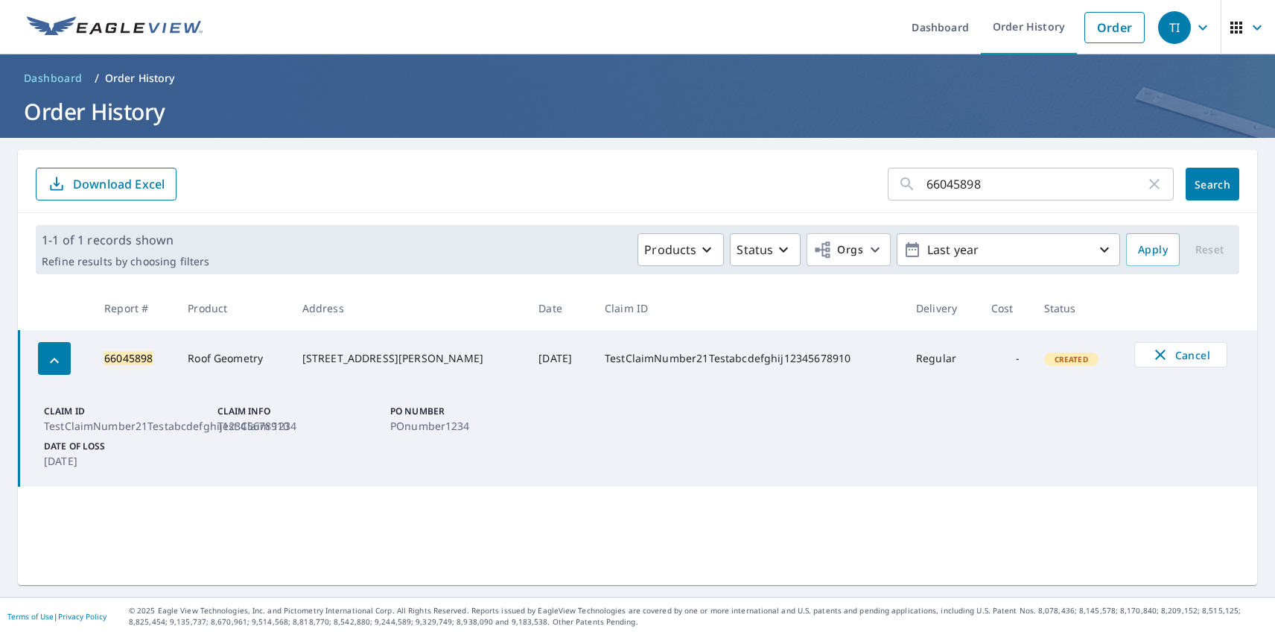
click at [1164, 27] on div "TI" at bounding box center [1174, 27] width 33 height 33
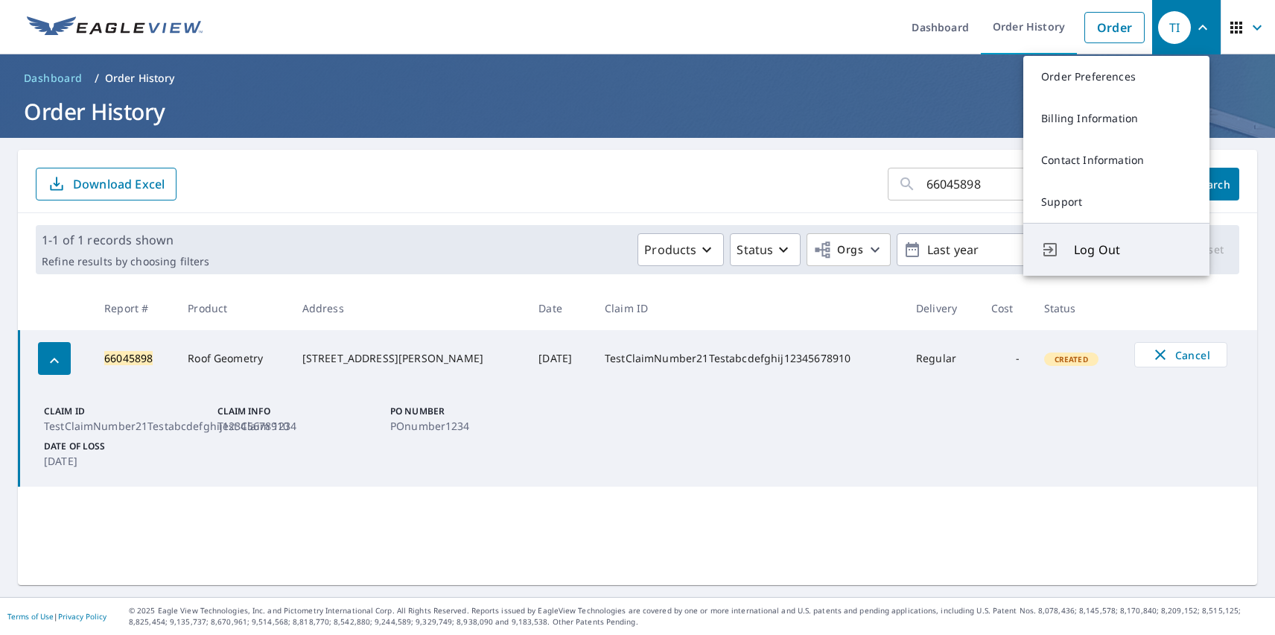
click at [1133, 250] on span "Log Out" at bounding box center [1133, 250] width 118 height 18
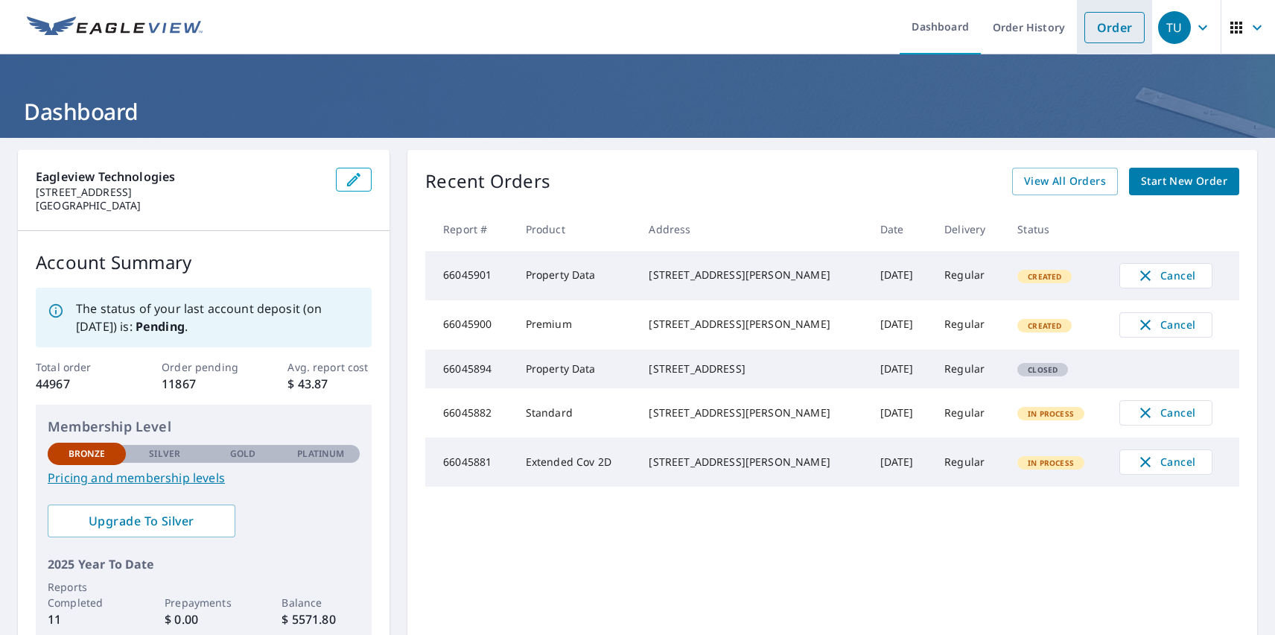
click at [1103, 27] on link "Order" at bounding box center [1115, 27] width 60 height 31
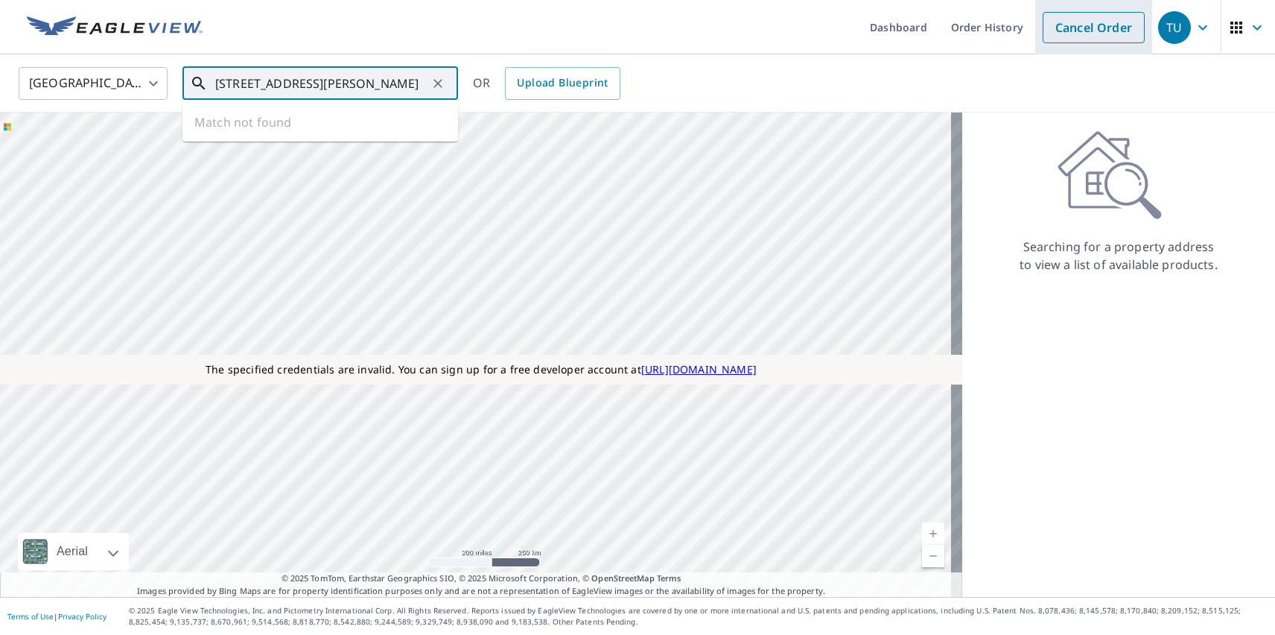
type input "[STREET_ADDRESS][PERSON_NAME]"
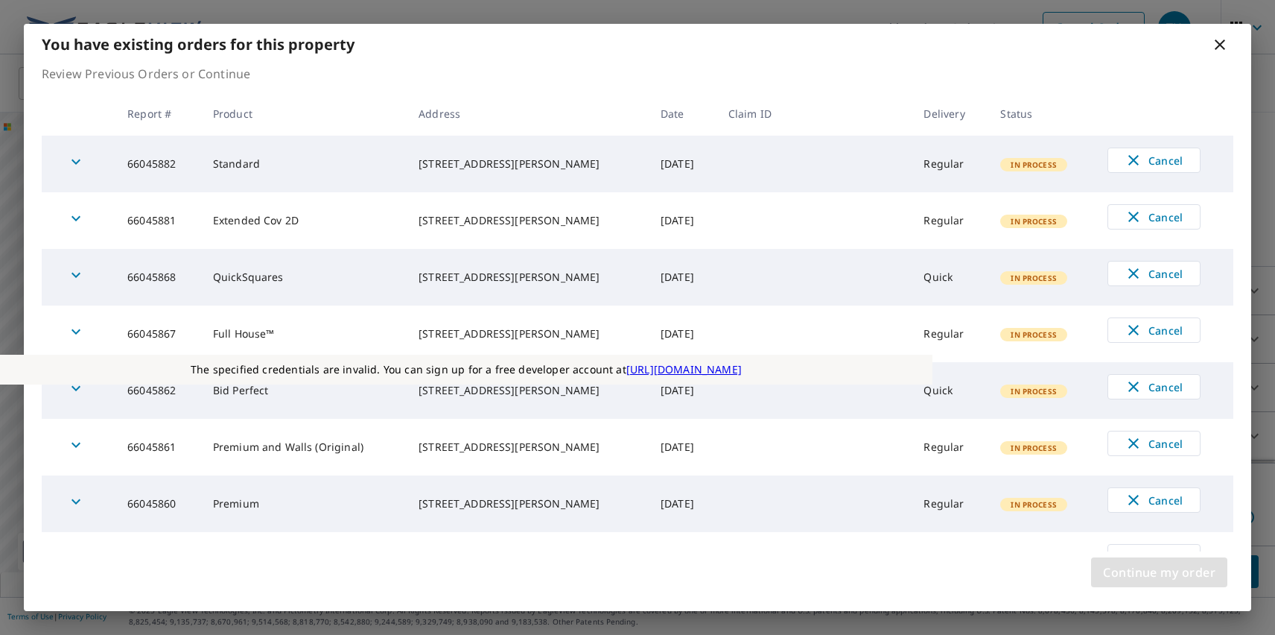
click at [1159, 572] on span "Continue my order" at bounding box center [1159, 572] width 112 height 21
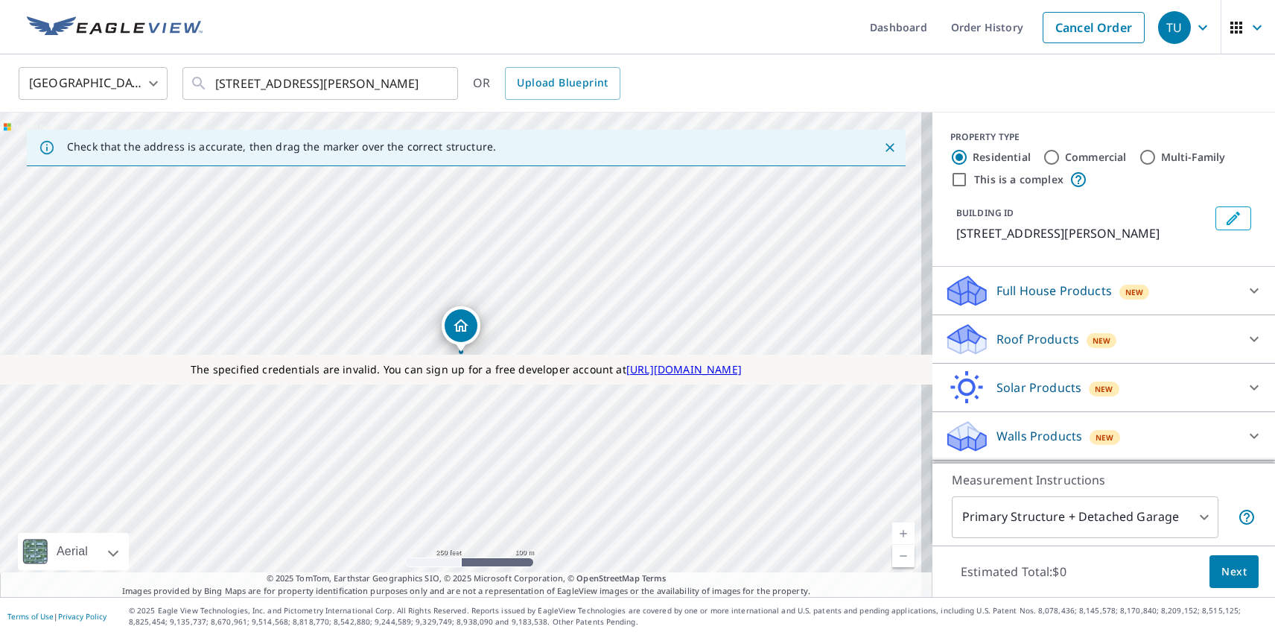
click at [1025, 339] on p "Roof Products" at bounding box center [1038, 339] width 83 height 18
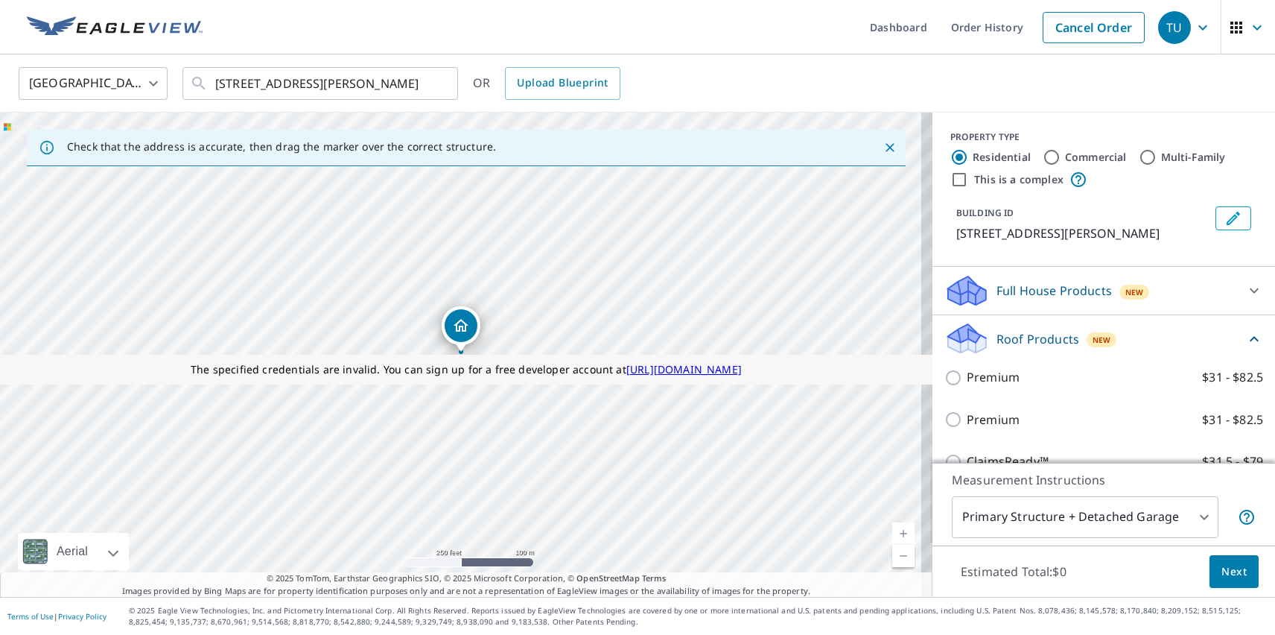
click at [981, 419] on p "Premium" at bounding box center [993, 419] width 53 height 19
click at [967, 419] on input "Premium $31 - $82.5" at bounding box center [956, 419] width 22 height 18
checkbox input "true"
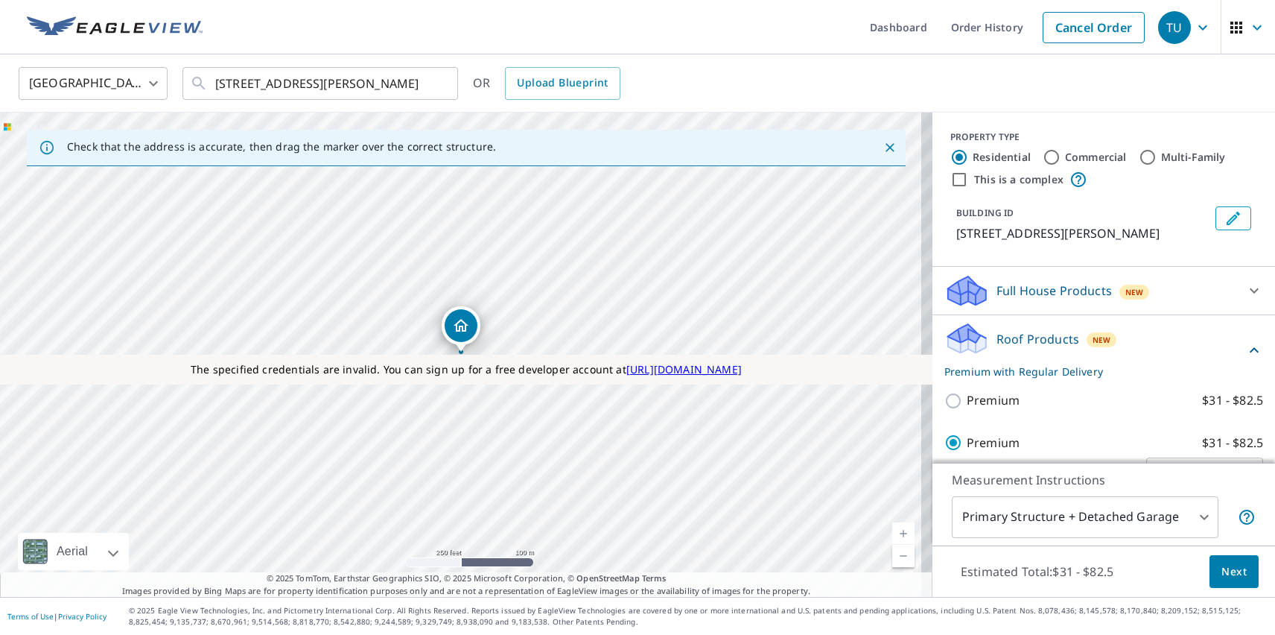
click at [1223, 571] on span "Next" at bounding box center [1234, 571] width 25 height 19
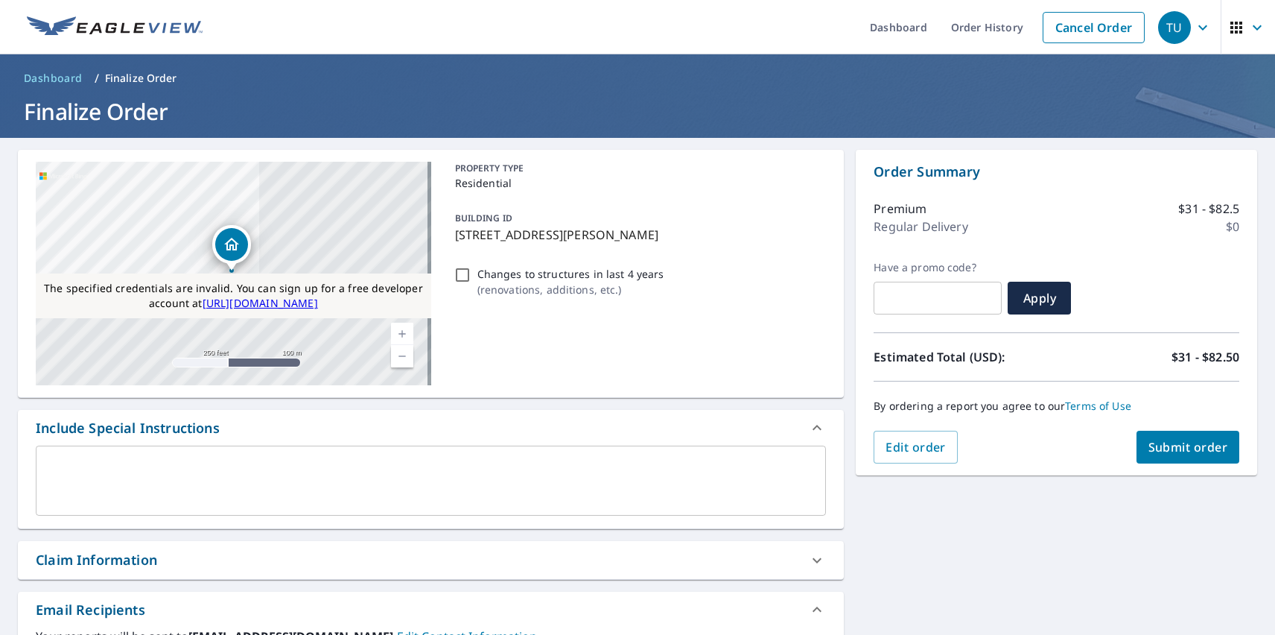
click at [96, 559] on div "Claim Information" at bounding box center [96, 560] width 121 height 20
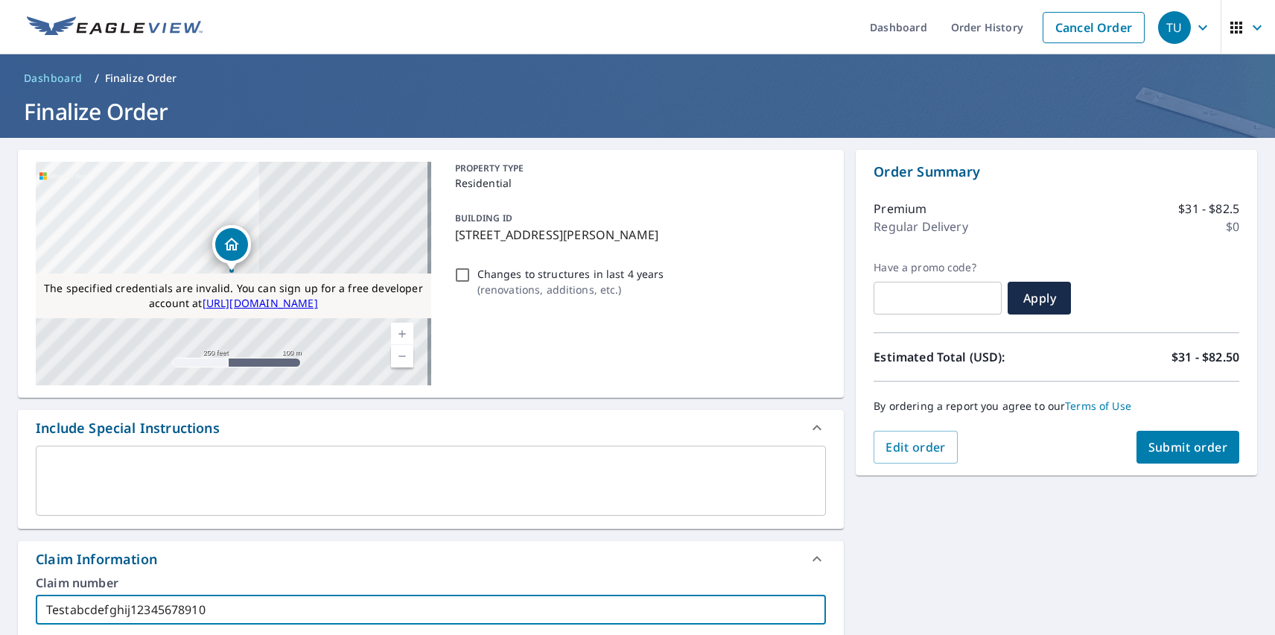
type input "Testabcdefghij12345678910"
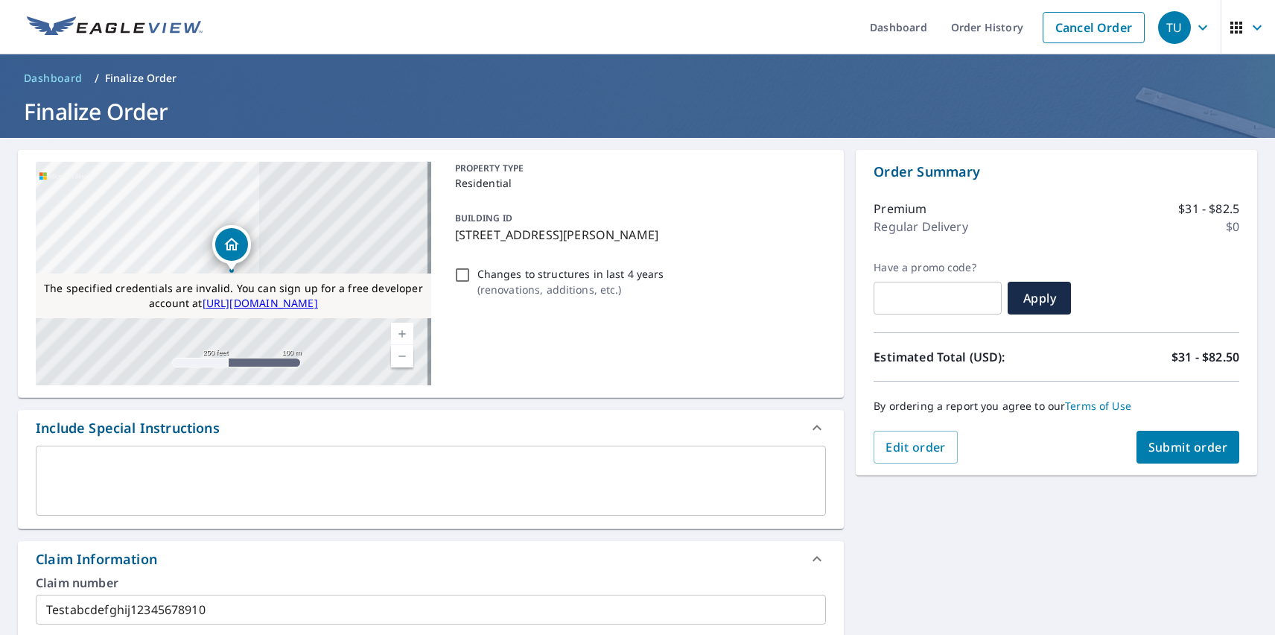
type input "Test Claim 1234"
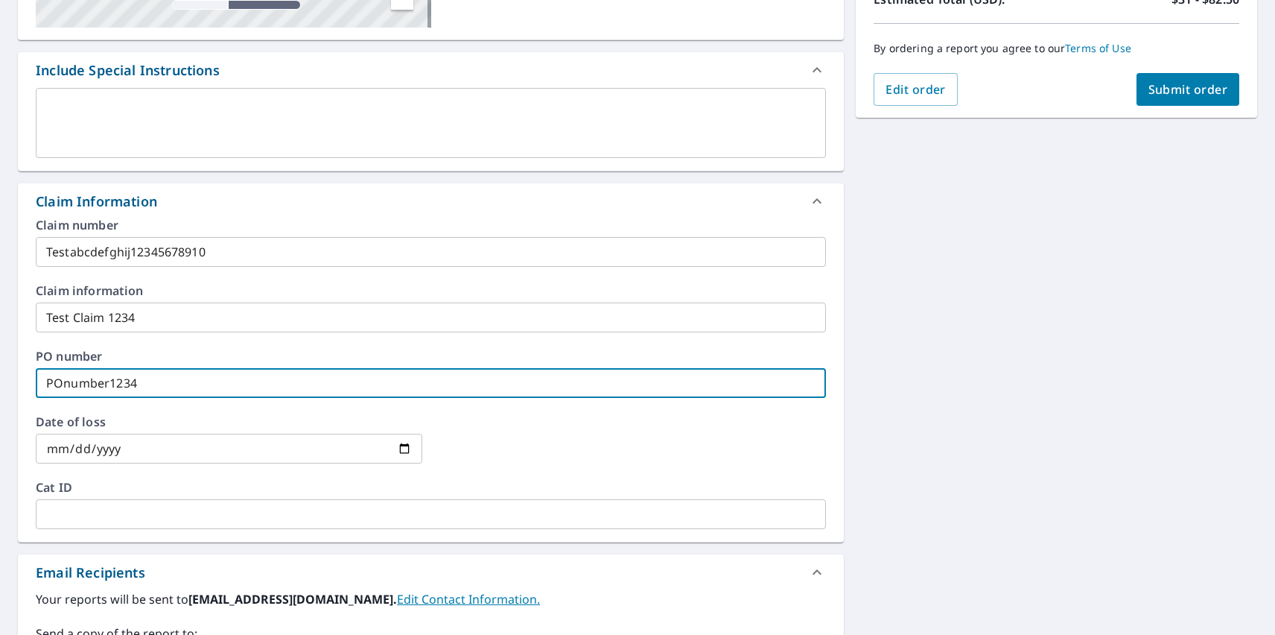
type input "POnumber1234"
type input "[DATE]"
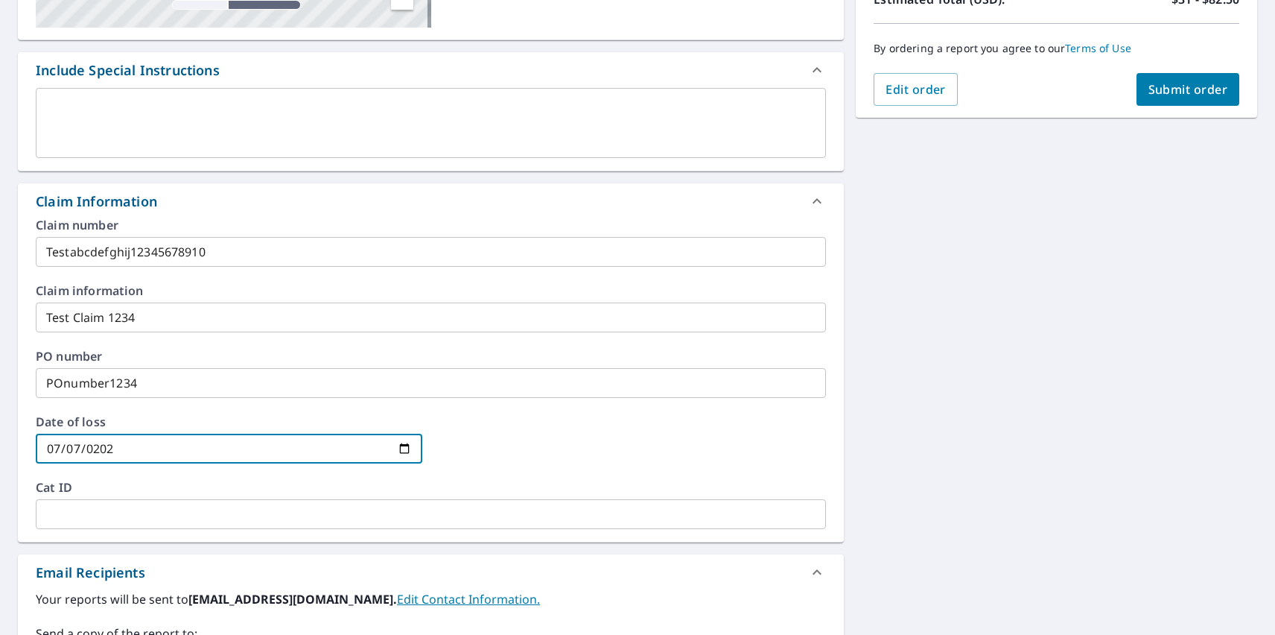
click at [1176, 89] on span "Submit order" at bounding box center [1189, 89] width 80 height 16
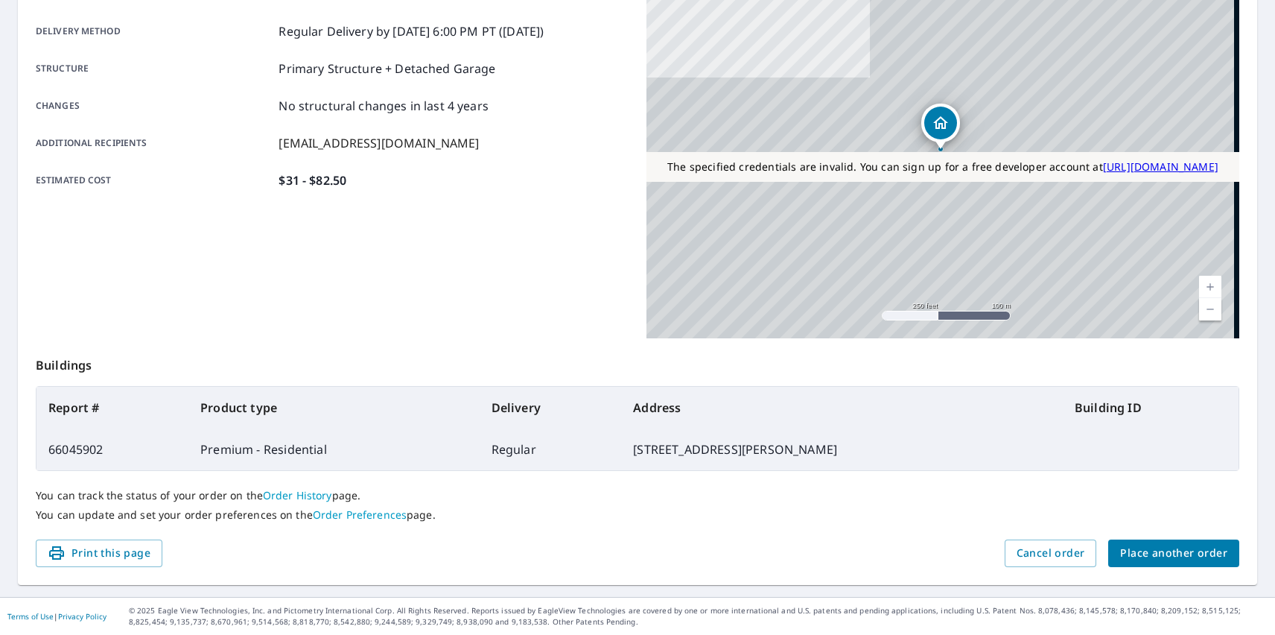
scroll to position [242, 0]
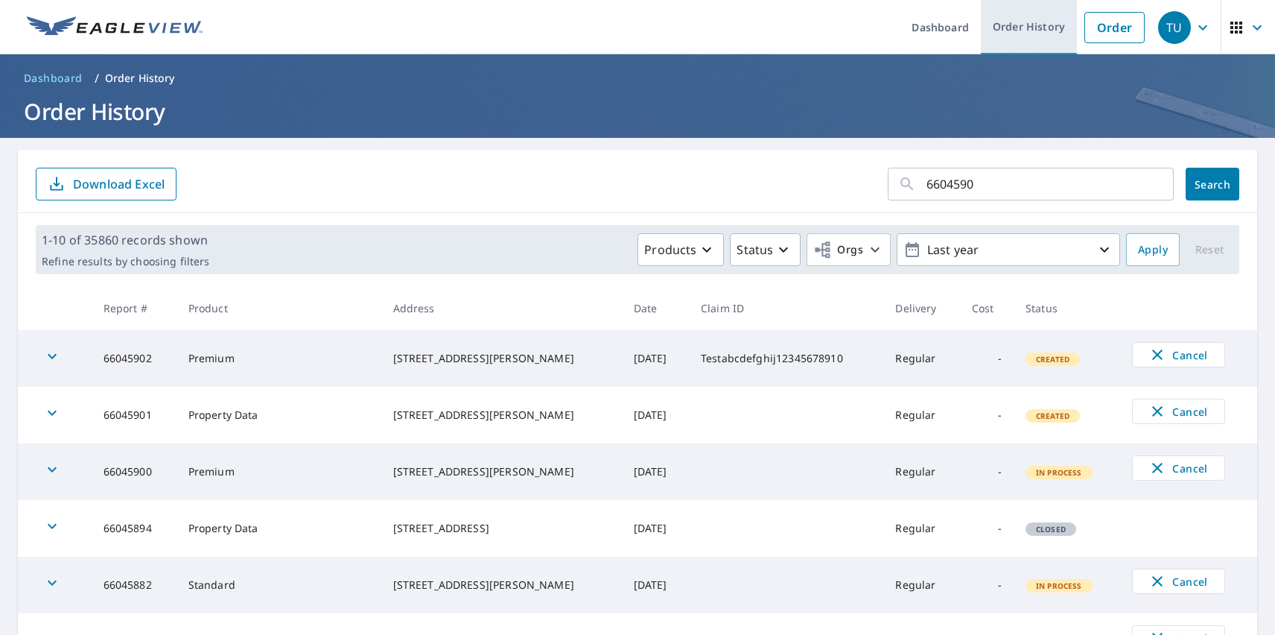
type input "66045902"
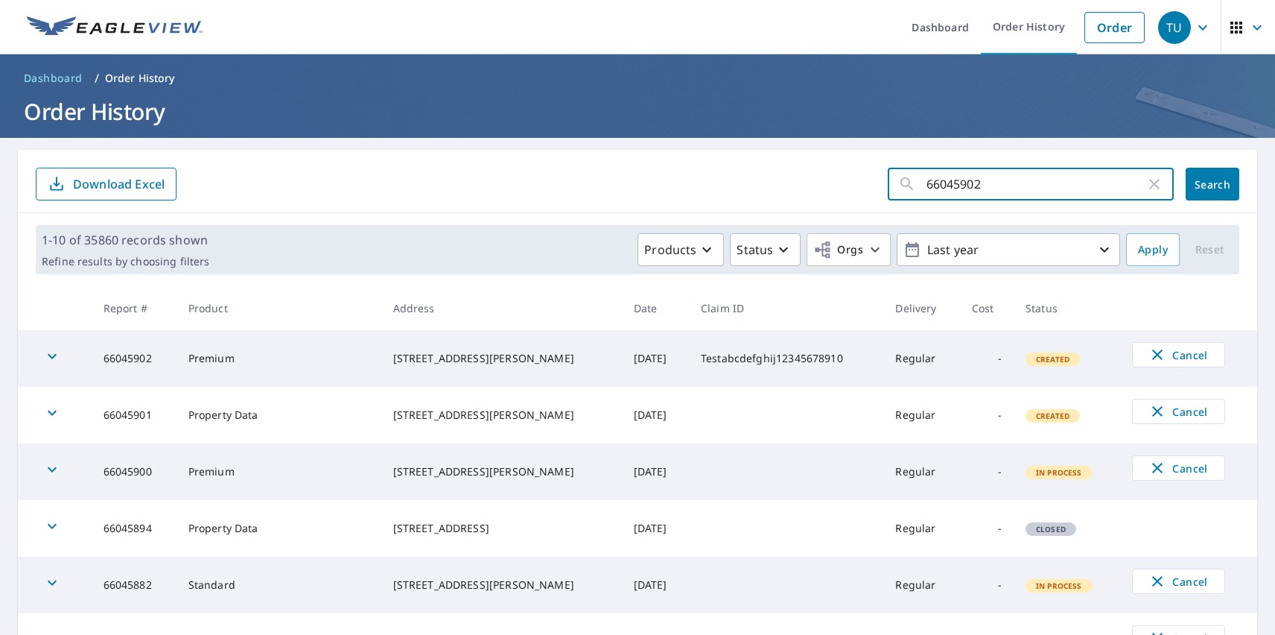
click at [1202, 184] on span "Search" at bounding box center [1213, 184] width 30 height 14
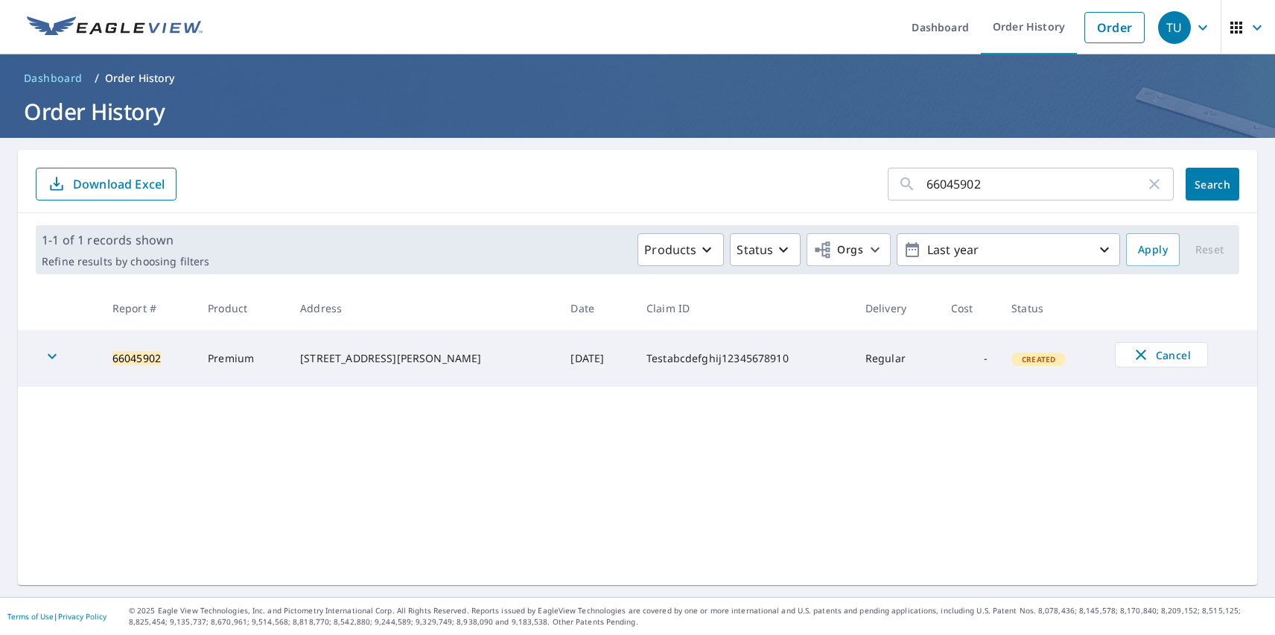
click at [52, 358] on icon "button" at bounding box center [52, 356] width 9 height 5
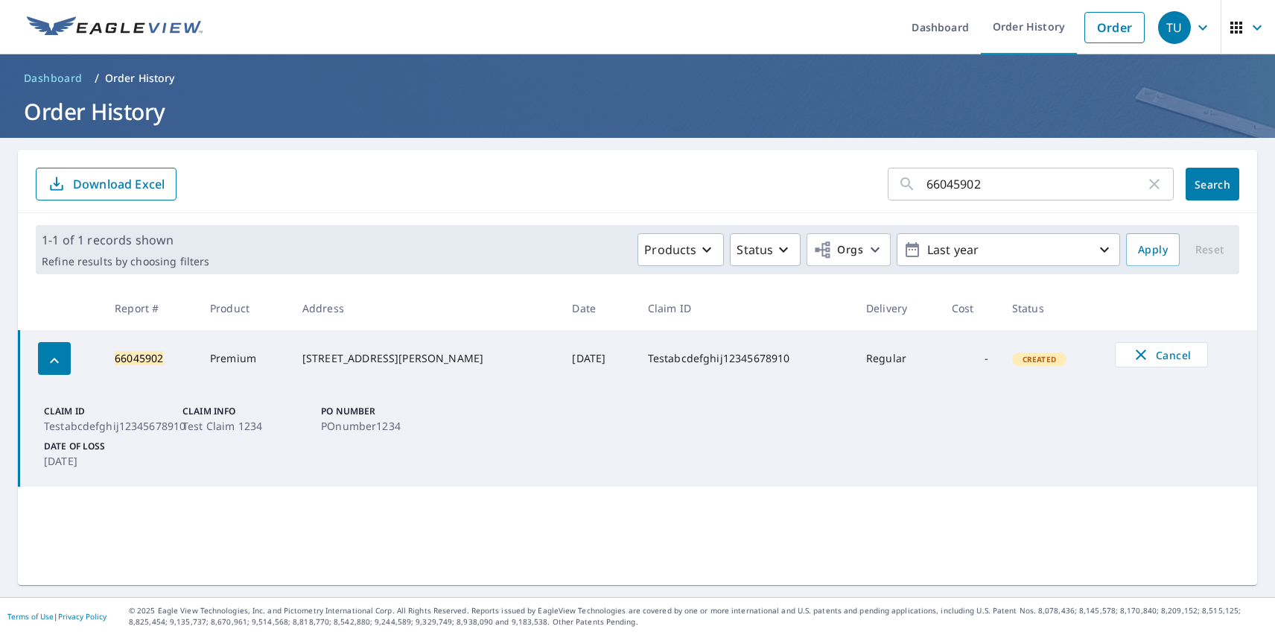
click at [1164, 27] on div "TU" at bounding box center [1174, 27] width 33 height 33
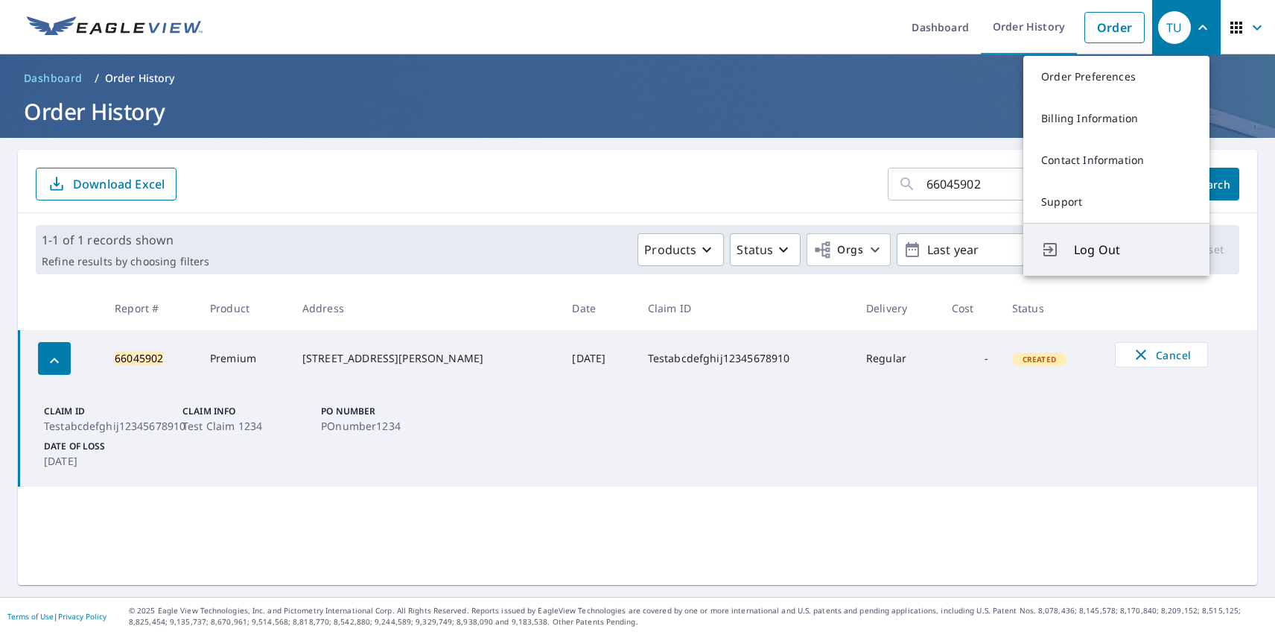
click at [1133, 250] on span "Log Out" at bounding box center [1133, 250] width 118 height 18
